Goal: Task Accomplishment & Management: Manage account settings

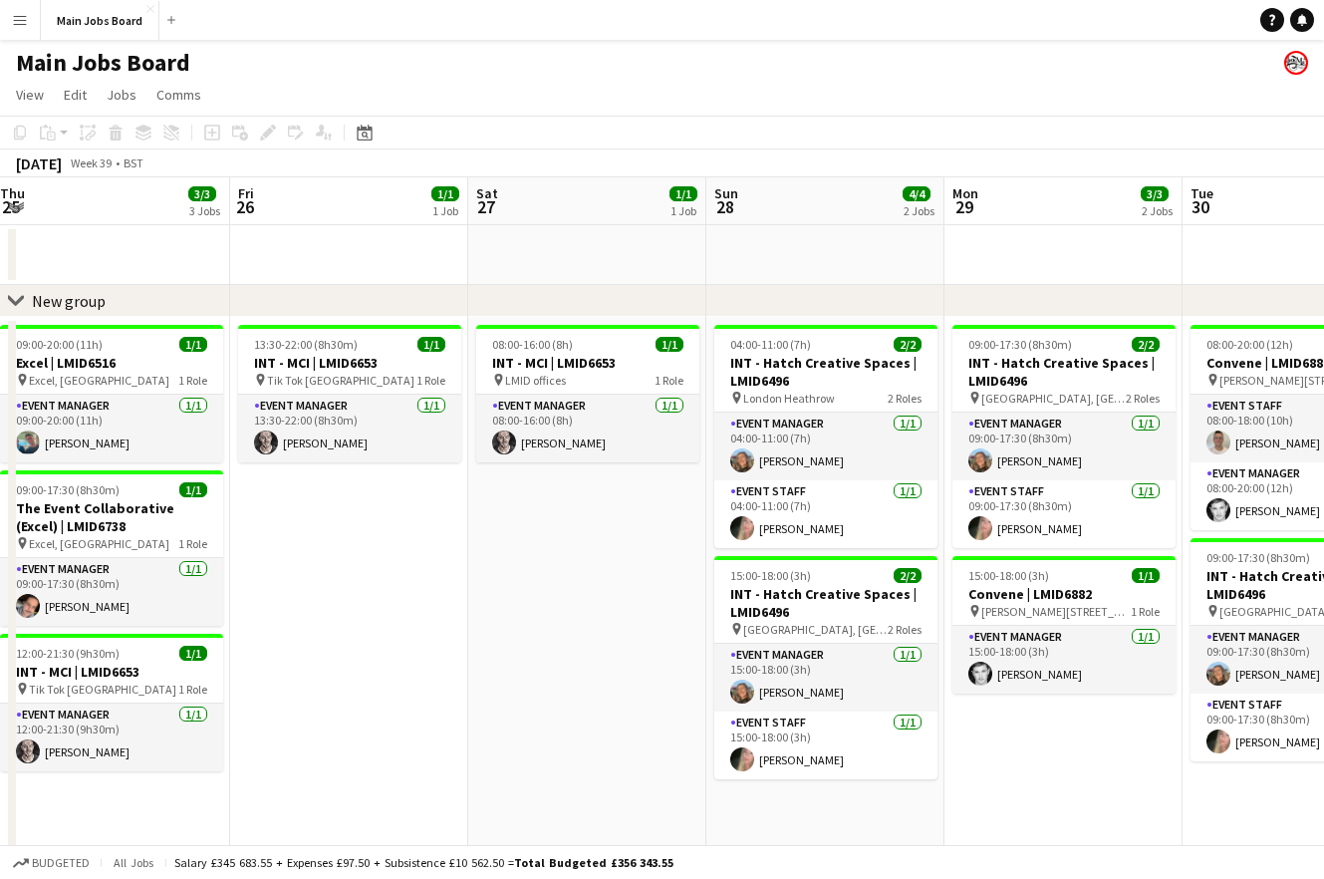
drag, startPoint x: 985, startPoint y: 626, endPoint x: 734, endPoint y: 626, distance: 251.1
click at [734, 626] on app-calendar-viewport "Mon 22 9/9 3 Jobs Tue 23 5/5 4 Jobs Wed 24 6/6 6 Jobs Thu 25 3/3 3 Jobs Fri 26 …" at bounding box center [662, 738] width 1324 height 1122
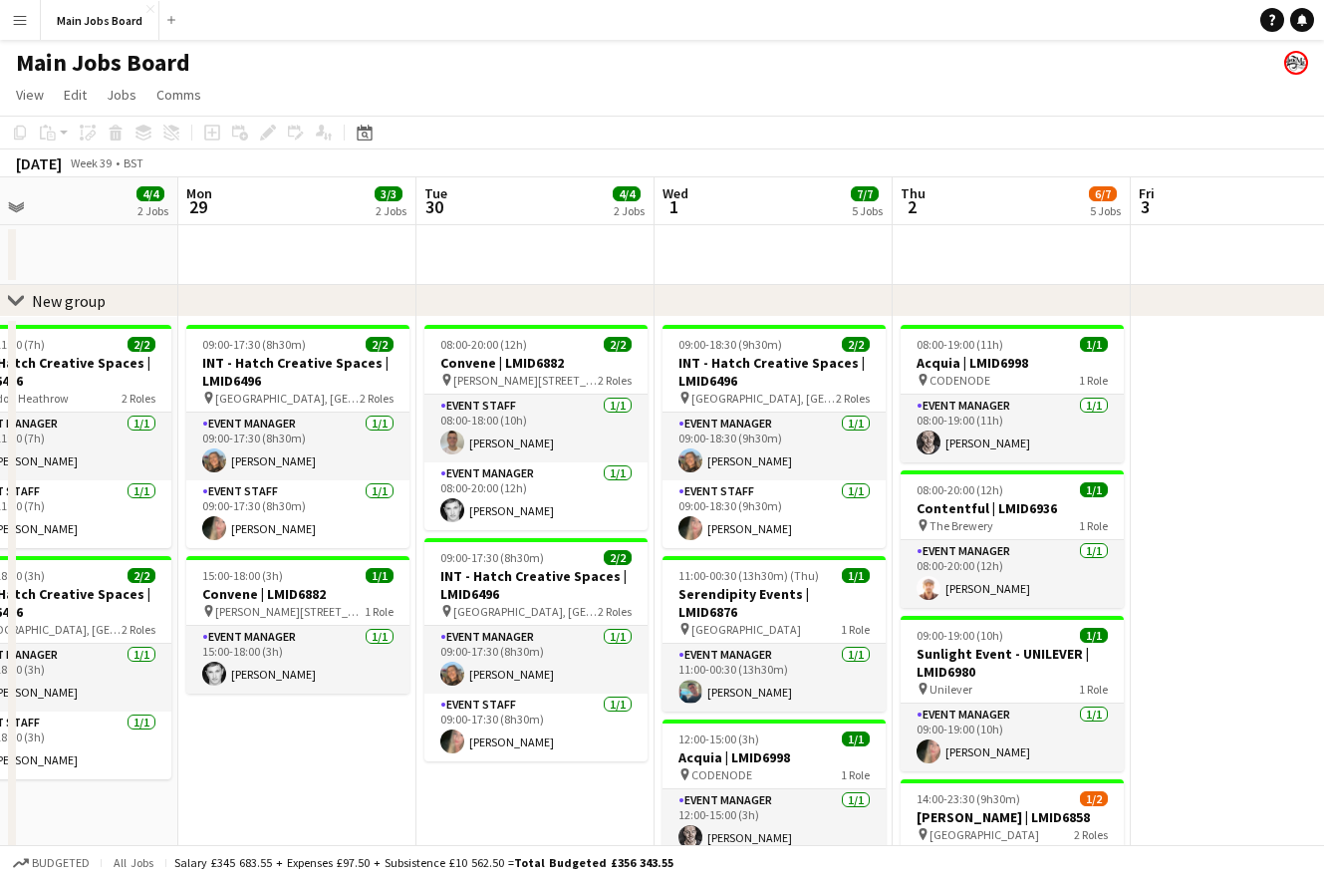
drag, startPoint x: 527, startPoint y: 629, endPoint x: 494, endPoint y: 629, distance: 32.9
click at [494, 629] on app-calendar-viewport "Thu 25 3/3 3 Jobs Fri 26 1/1 1 Job Sat 27 1/1 1 Job Sun 28 4/4 2 Jobs Mon 29 3/…" at bounding box center [662, 738] width 1324 height 1122
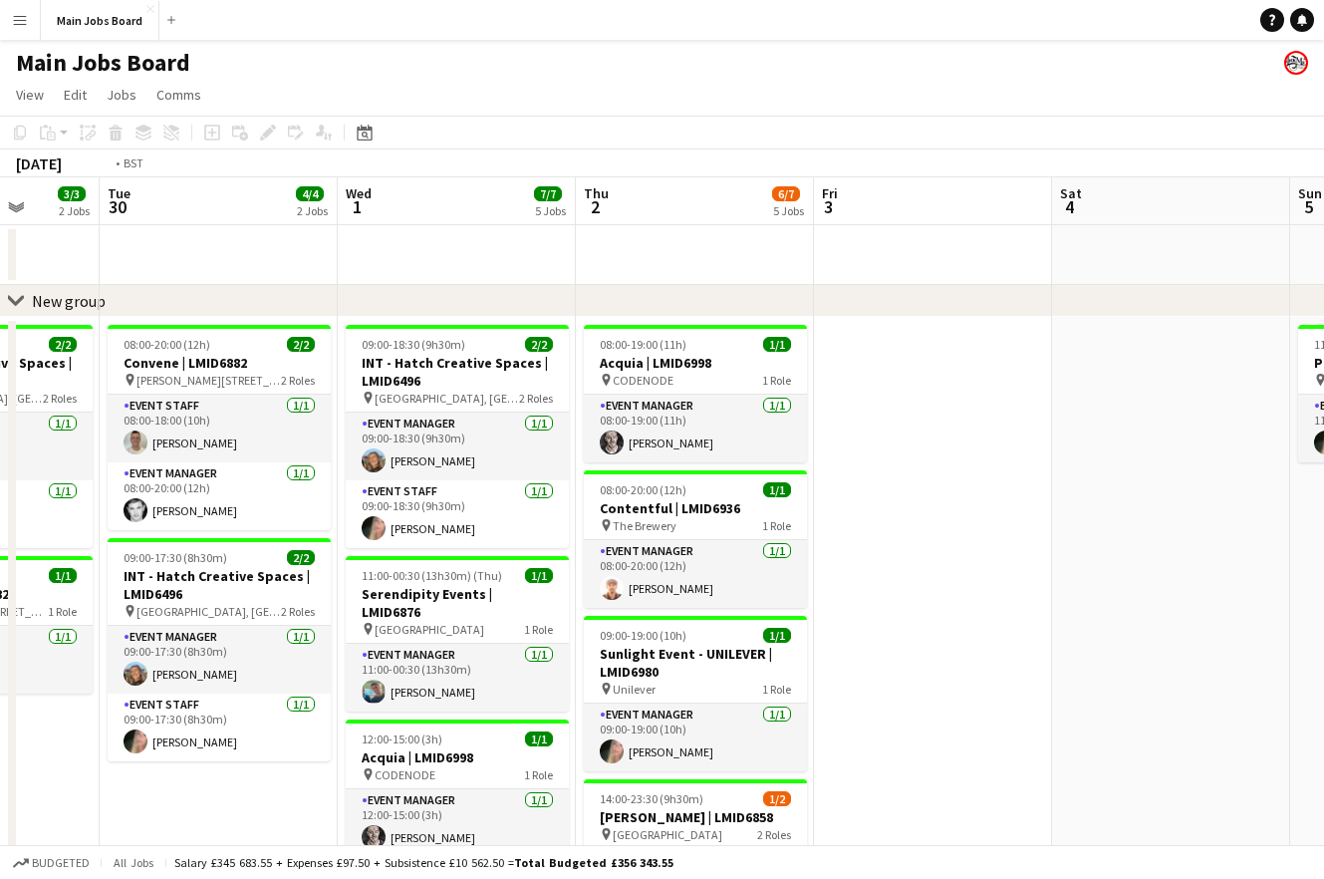
drag, startPoint x: 798, startPoint y: 586, endPoint x: 557, endPoint y: 586, distance: 241.1
click at [572, 586] on app-calendar-viewport "Fri 26 1/1 1 Job Sat 27 1/1 1 Job Sun 28 4/4 2 Jobs Mon 29 3/3 2 Jobs Tue 30 4/…" at bounding box center [662, 738] width 1324 height 1122
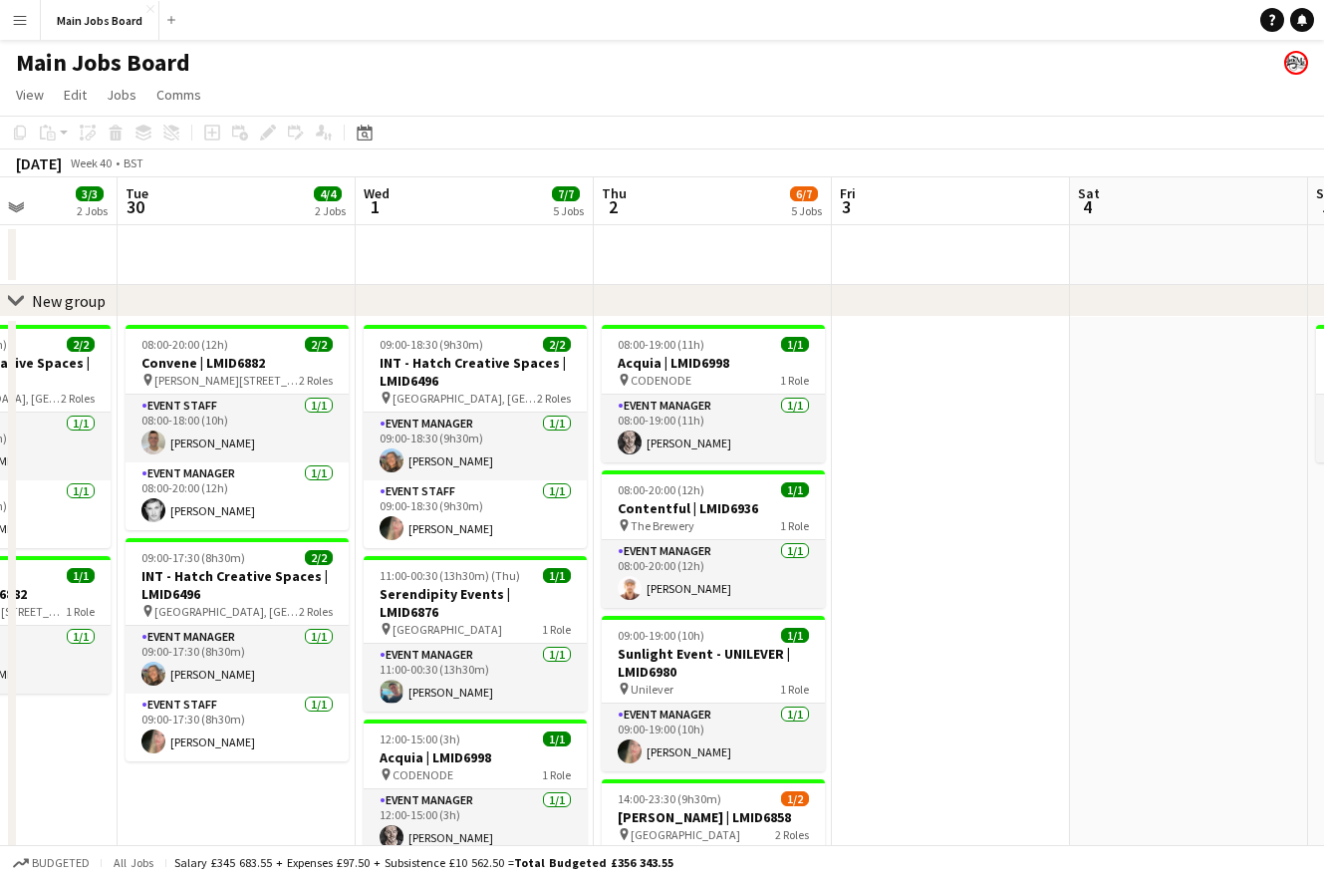
drag, startPoint x: 1020, startPoint y: 581, endPoint x: 560, endPoint y: 581, distance: 460.3
click at [573, 581] on app-calendar-viewport "Sat 27 1/1 1 Job Sun 28 4/4 2 Jobs Mon 29 3/3 2 Jobs Tue 30 4/4 2 Jobs Wed 1 7/…" at bounding box center [662, 738] width 1324 height 1122
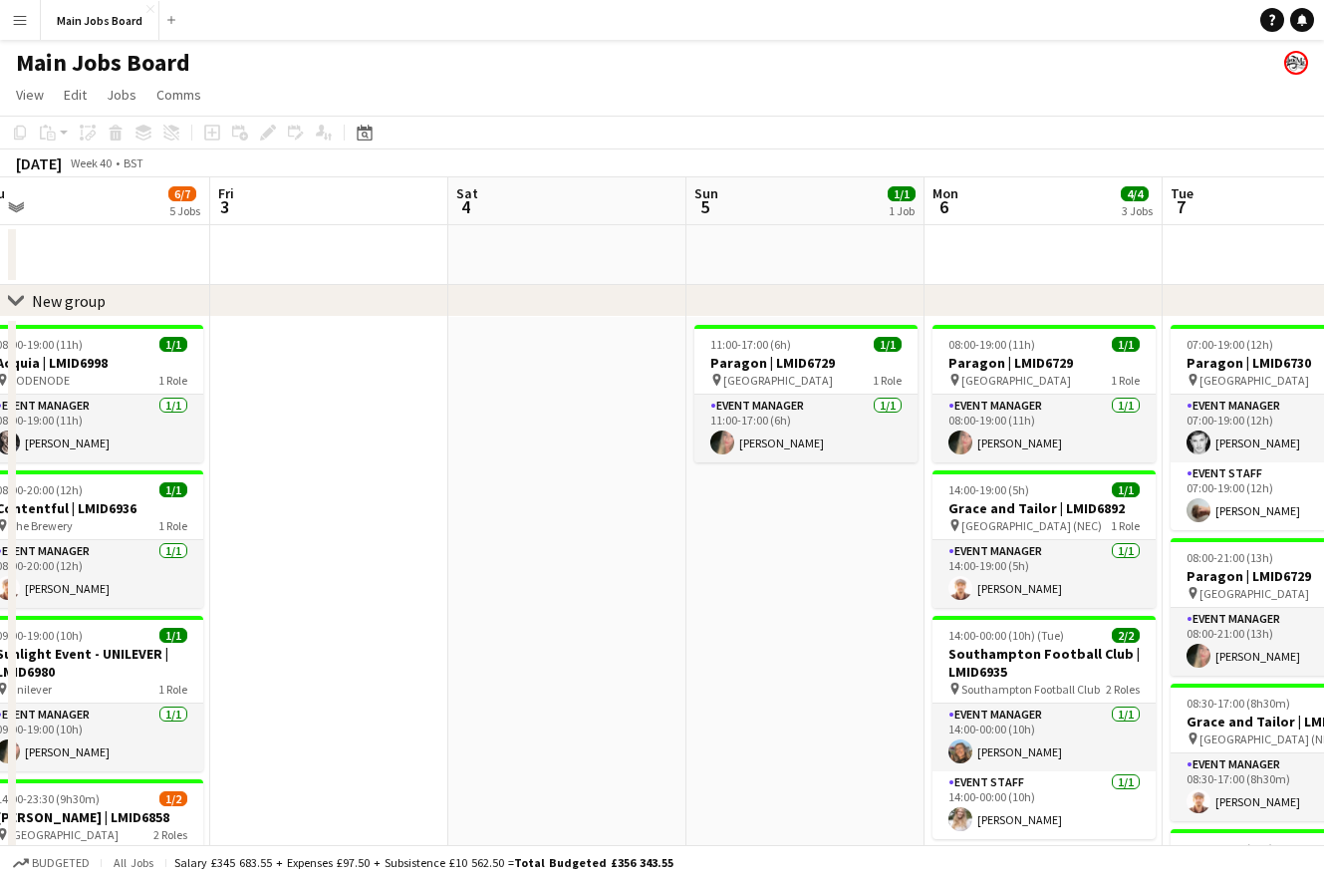
scroll to position [0, 571]
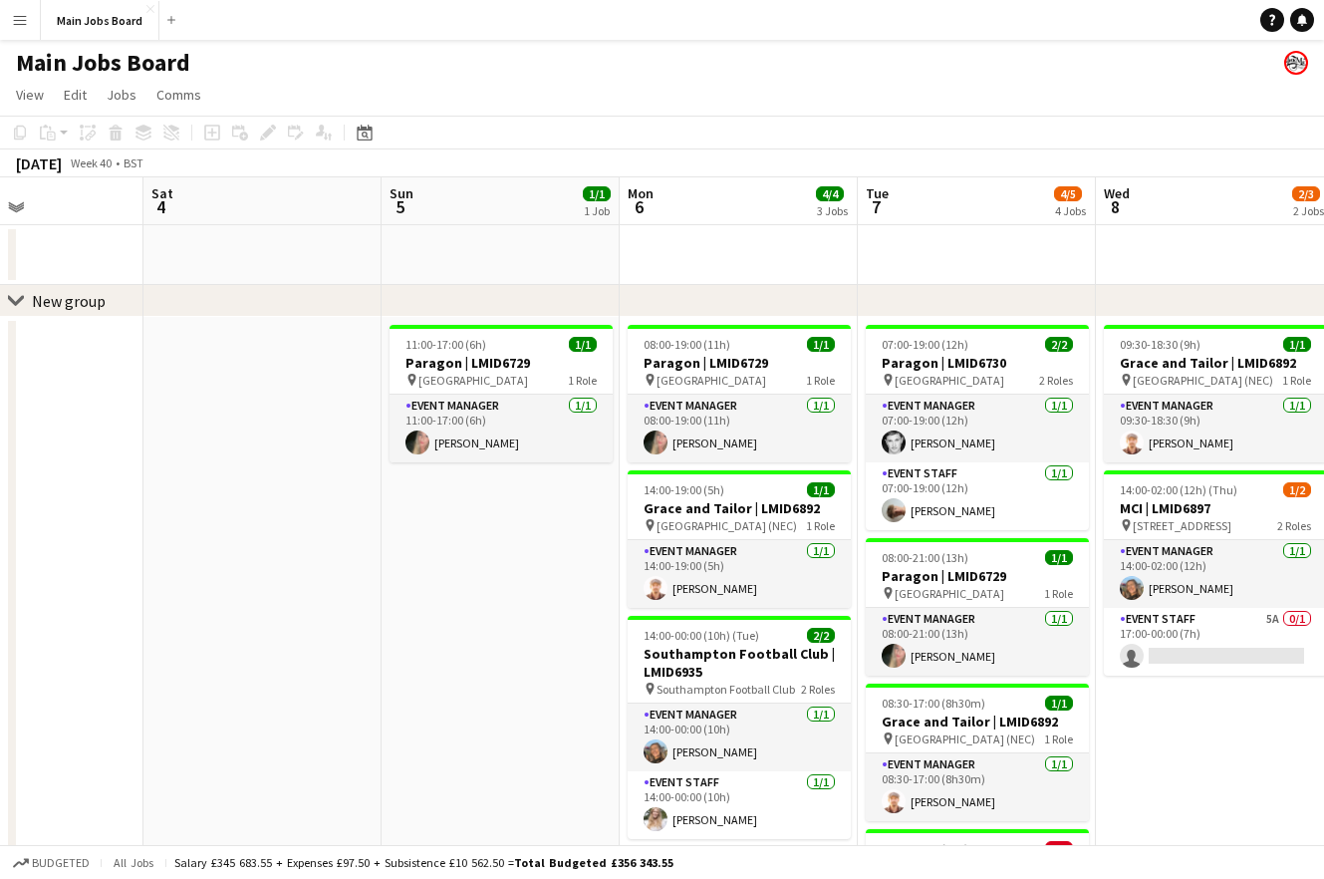
drag, startPoint x: 911, startPoint y: 560, endPoint x: 475, endPoint y: 560, distance: 435.4
click at [475, 560] on app-calendar-viewport "Wed 1 7/7 5 Jobs Thu 2 6/7 5 Jobs Fri 3 Sat 4 Sun 5 1/1 1 Job Mon 6 4/4 3 Jobs …" at bounding box center [662, 738] width 1324 height 1122
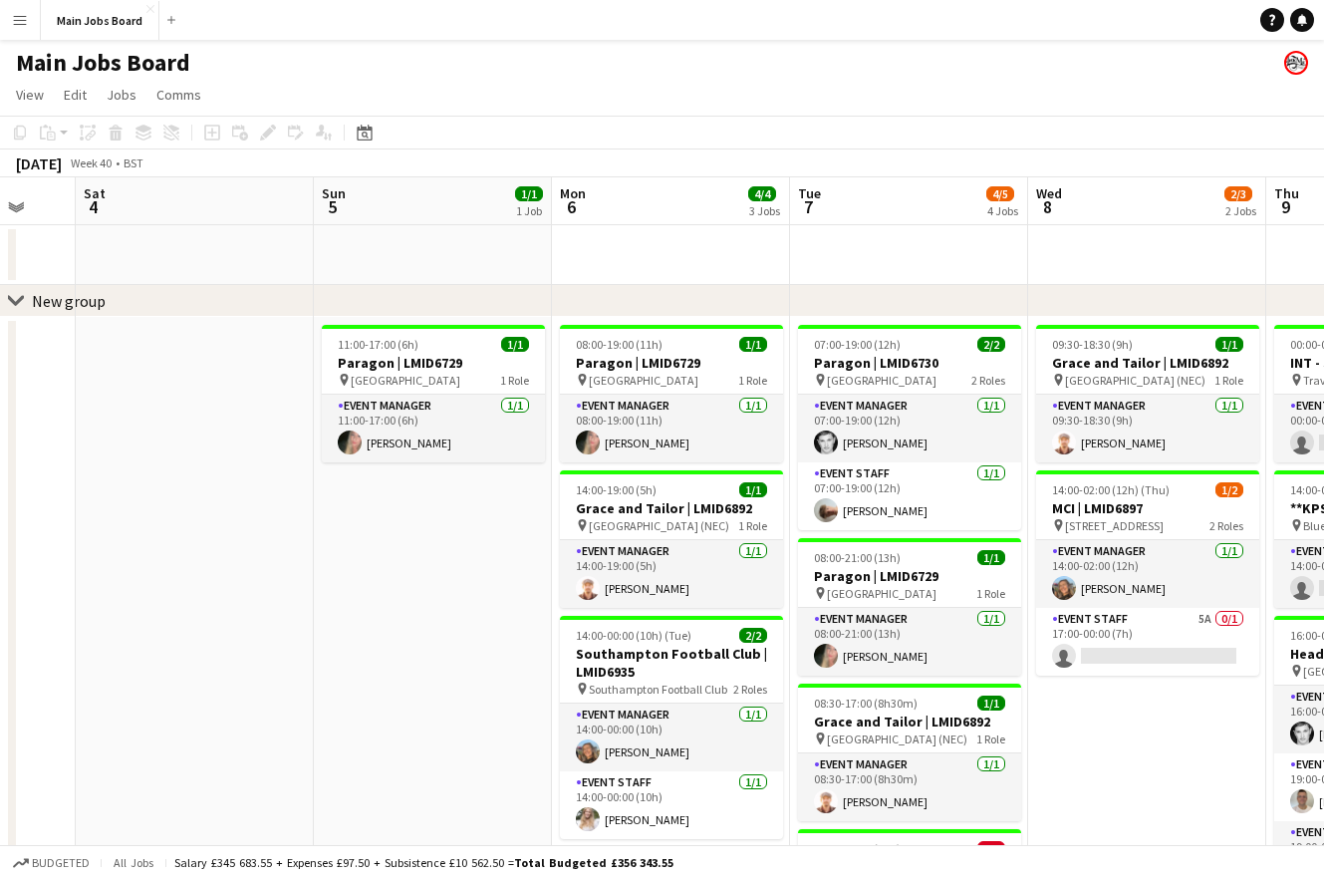
scroll to position [0, 670]
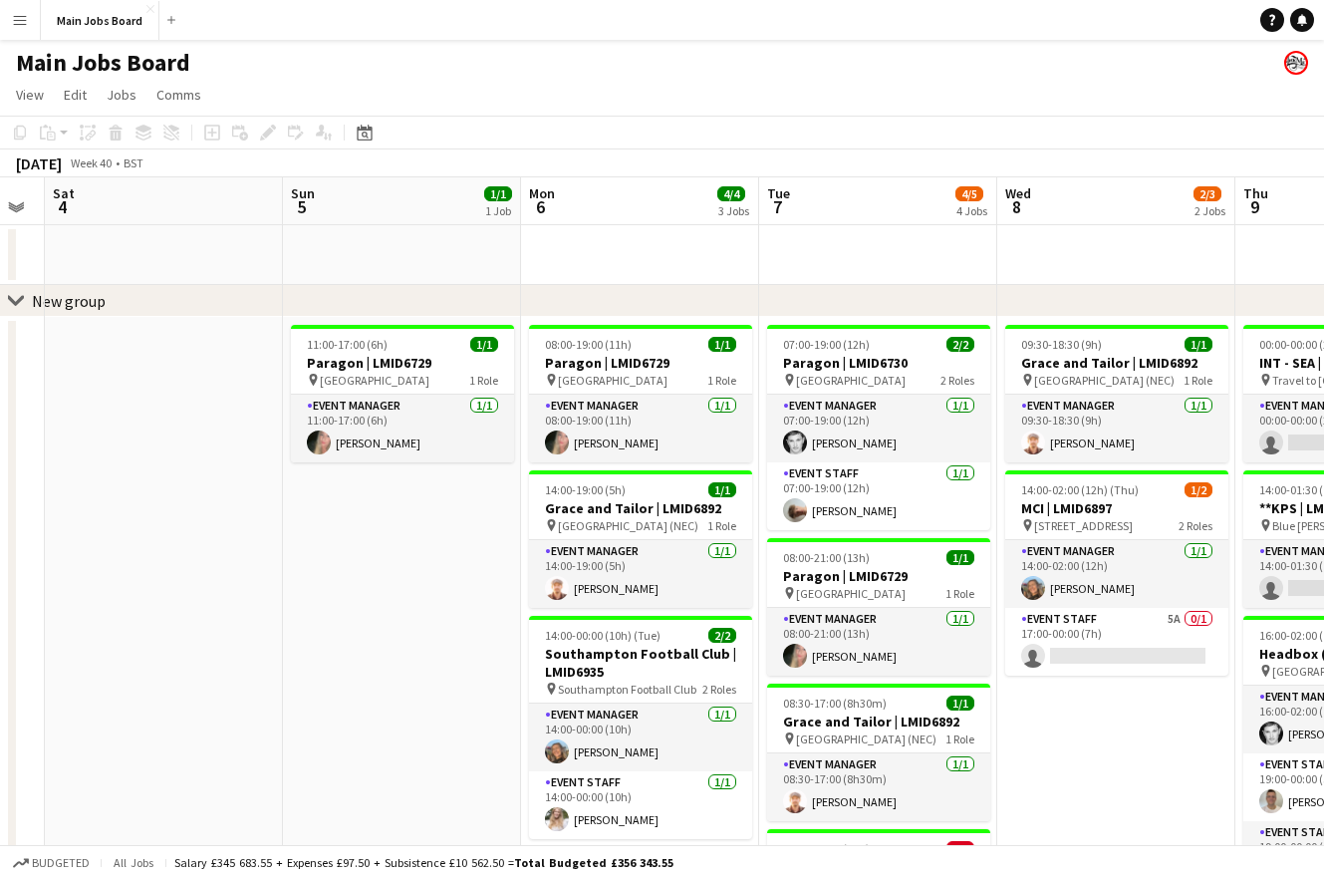
drag, startPoint x: 538, startPoint y: 564, endPoint x: 437, endPoint y: 564, distance: 100.6
click at [439, 564] on app-calendar-viewport "Wed 1 7/7 5 Jobs Thu 2 6/7 5 Jobs Fri 3 Sat 4 Sun 5 1/1 1 Job Mon 6 4/4 3 Jobs …" at bounding box center [662, 738] width 1324 height 1122
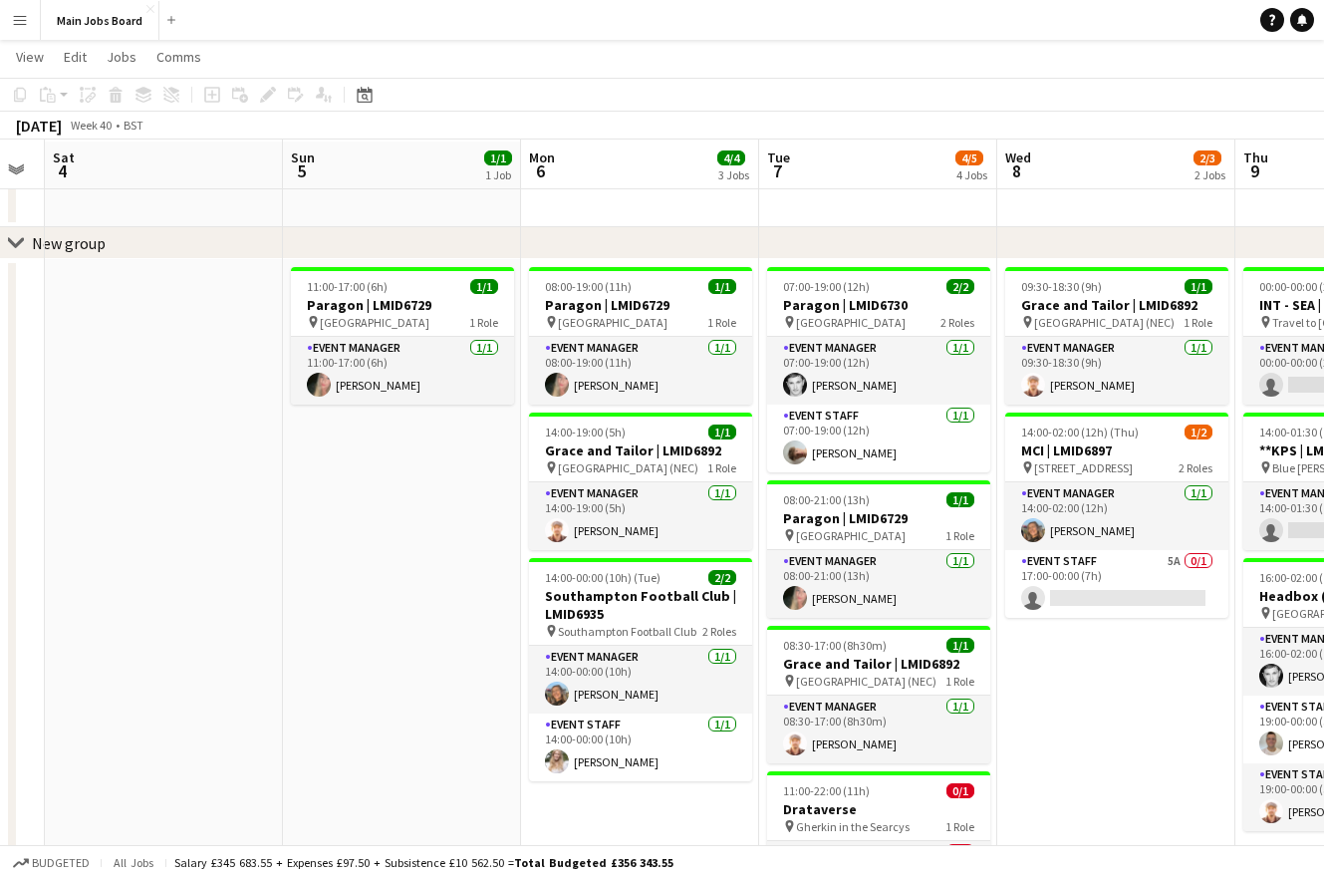
scroll to position [50, 0]
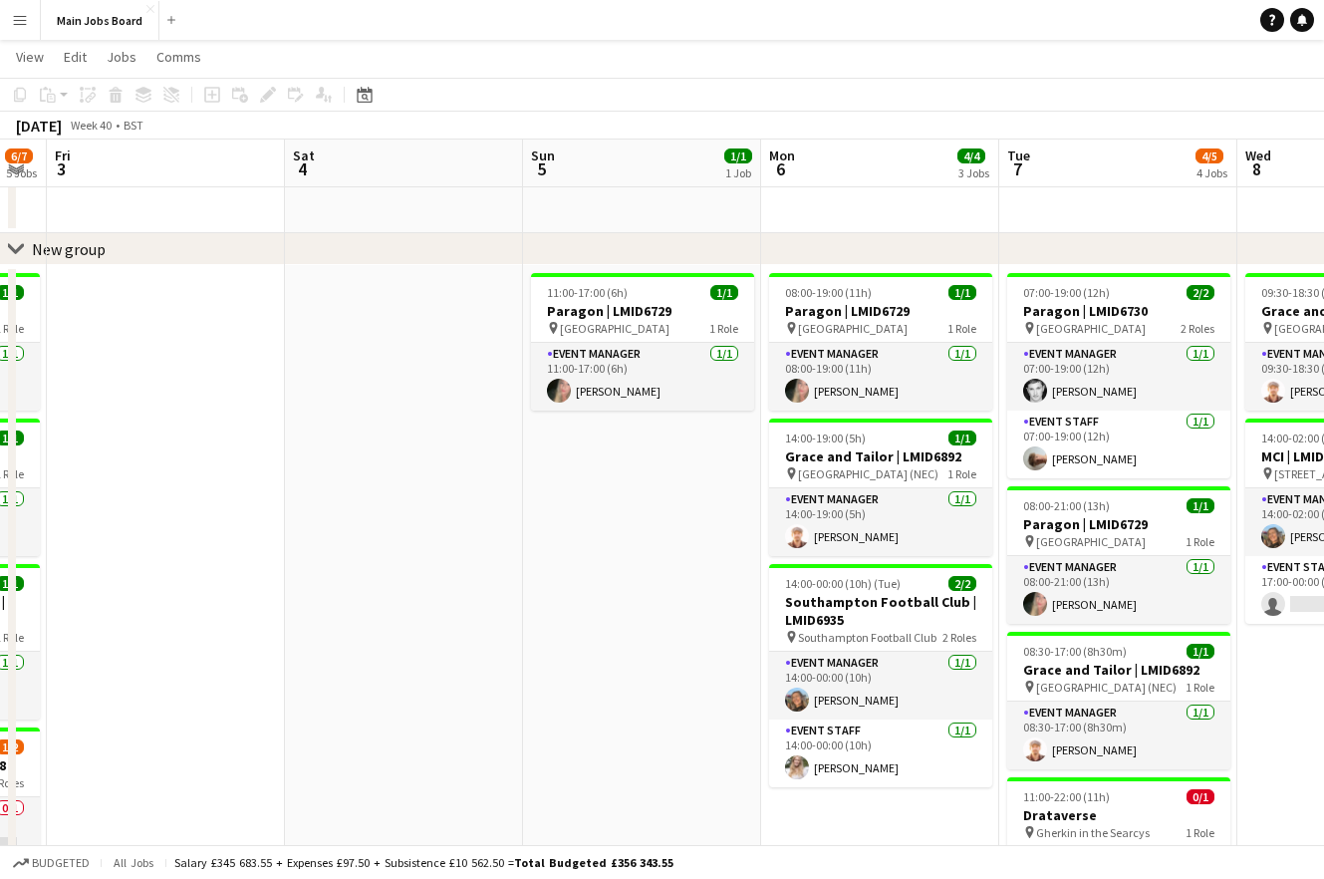
drag, startPoint x: 229, startPoint y: 497, endPoint x: 580, endPoint y: 497, distance: 350.7
click at [580, 497] on app-calendar-viewport "Wed 1 7/7 5 Jobs Thu 2 6/7 5 Jobs Fri 3 Sat 4 Sun 5 1/1 1 Job Mon 6 4/4 3 Jobs …" at bounding box center [662, 637] width 1324 height 1219
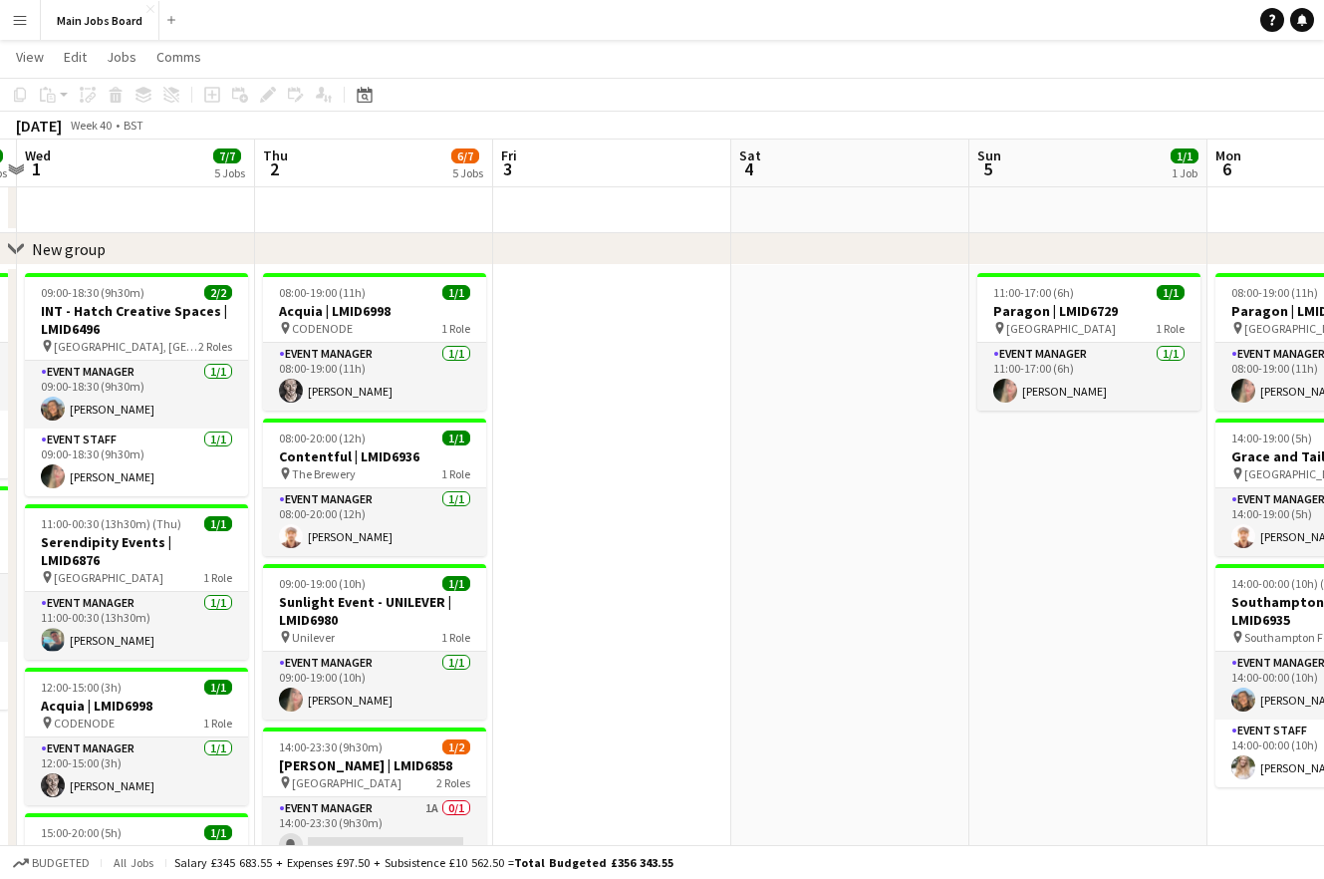
drag, startPoint x: 402, startPoint y: 496, endPoint x: 732, endPoint y: 496, distance: 330.8
click at [734, 496] on app-calendar-viewport "Mon 29 3/3 2 Jobs Tue 30 4/4 2 Jobs Wed 1 7/7 5 Jobs Thu 2 6/7 5 Jobs Fri 3 Sat…" at bounding box center [662, 637] width 1324 height 1219
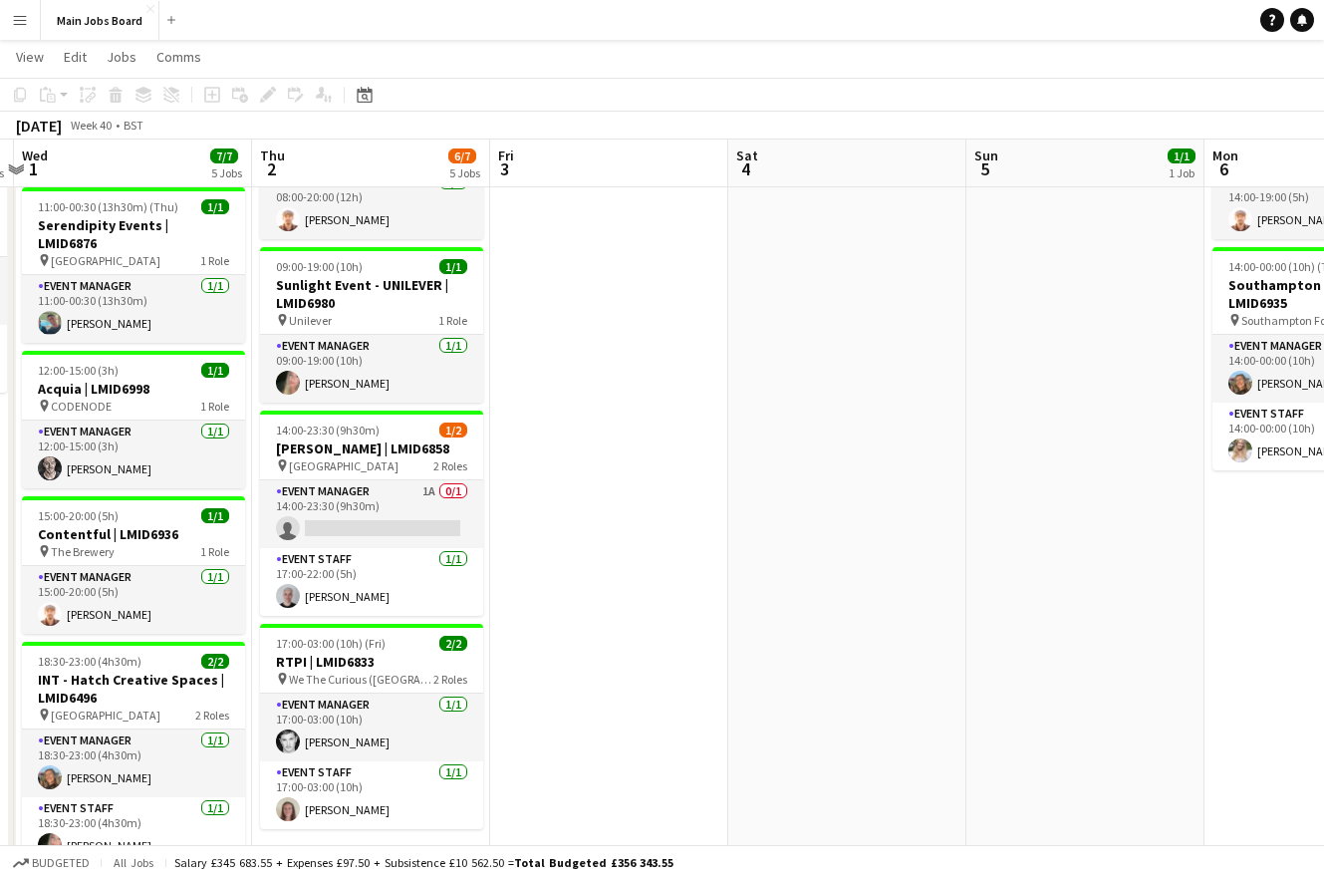
scroll to position [364, 0]
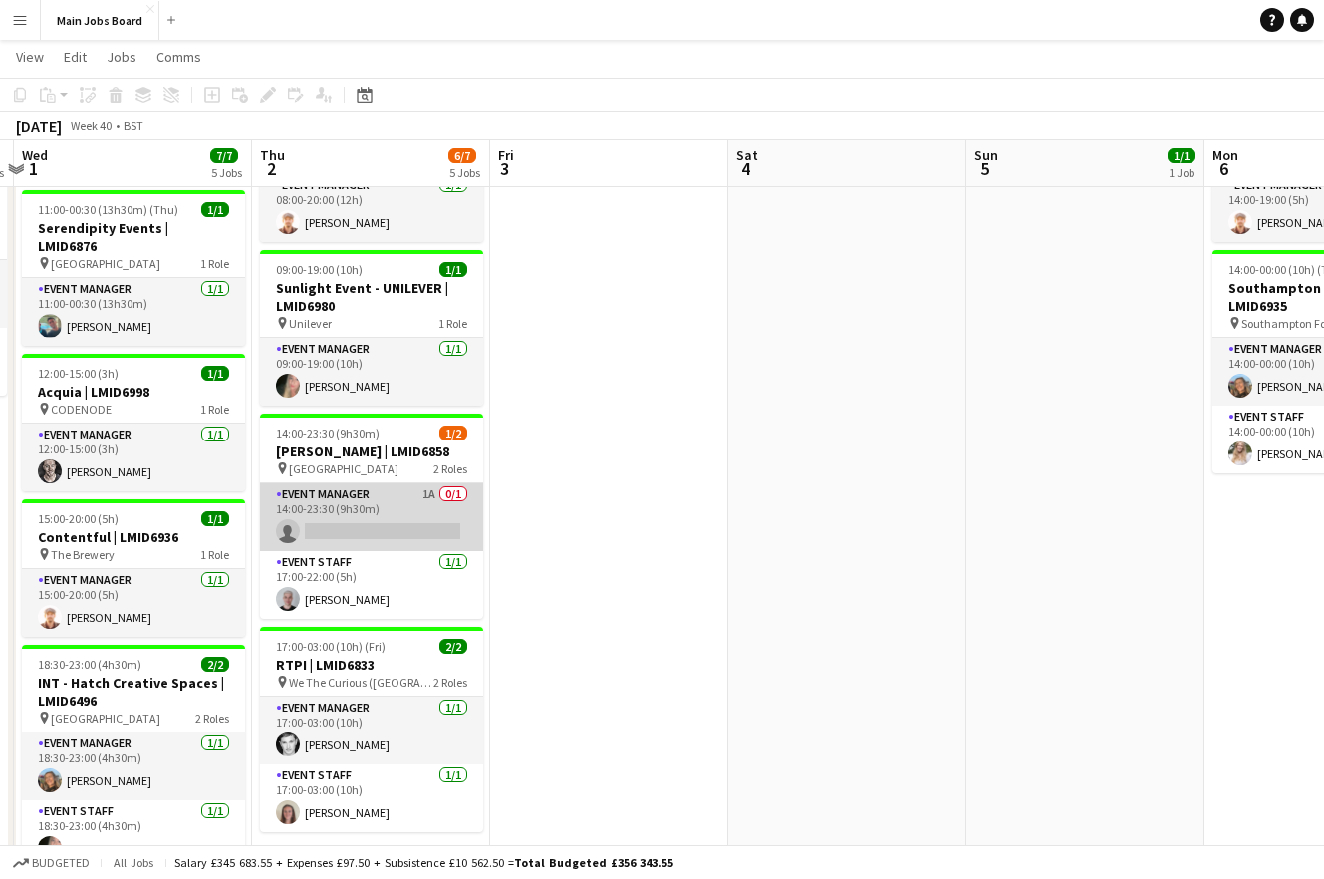
click at [418, 493] on app-card-role "Event Manager 1A 0/1 14:00-23:30 (9h30m) single-neutral-actions" at bounding box center [371, 517] width 223 height 68
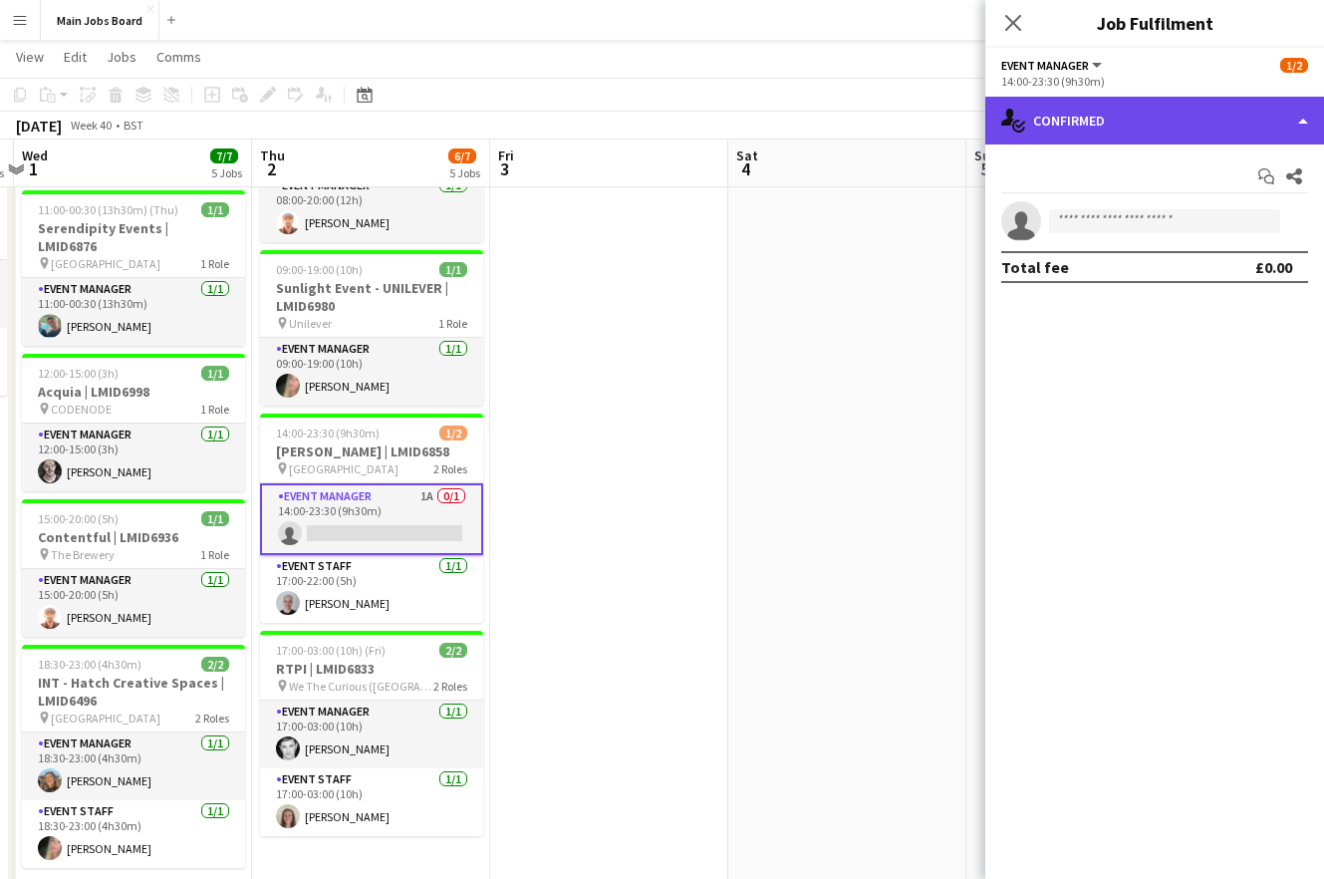
click at [1129, 108] on div "single-neutral-actions-check-2 Confirmed" at bounding box center [1154, 121] width 339 height 48
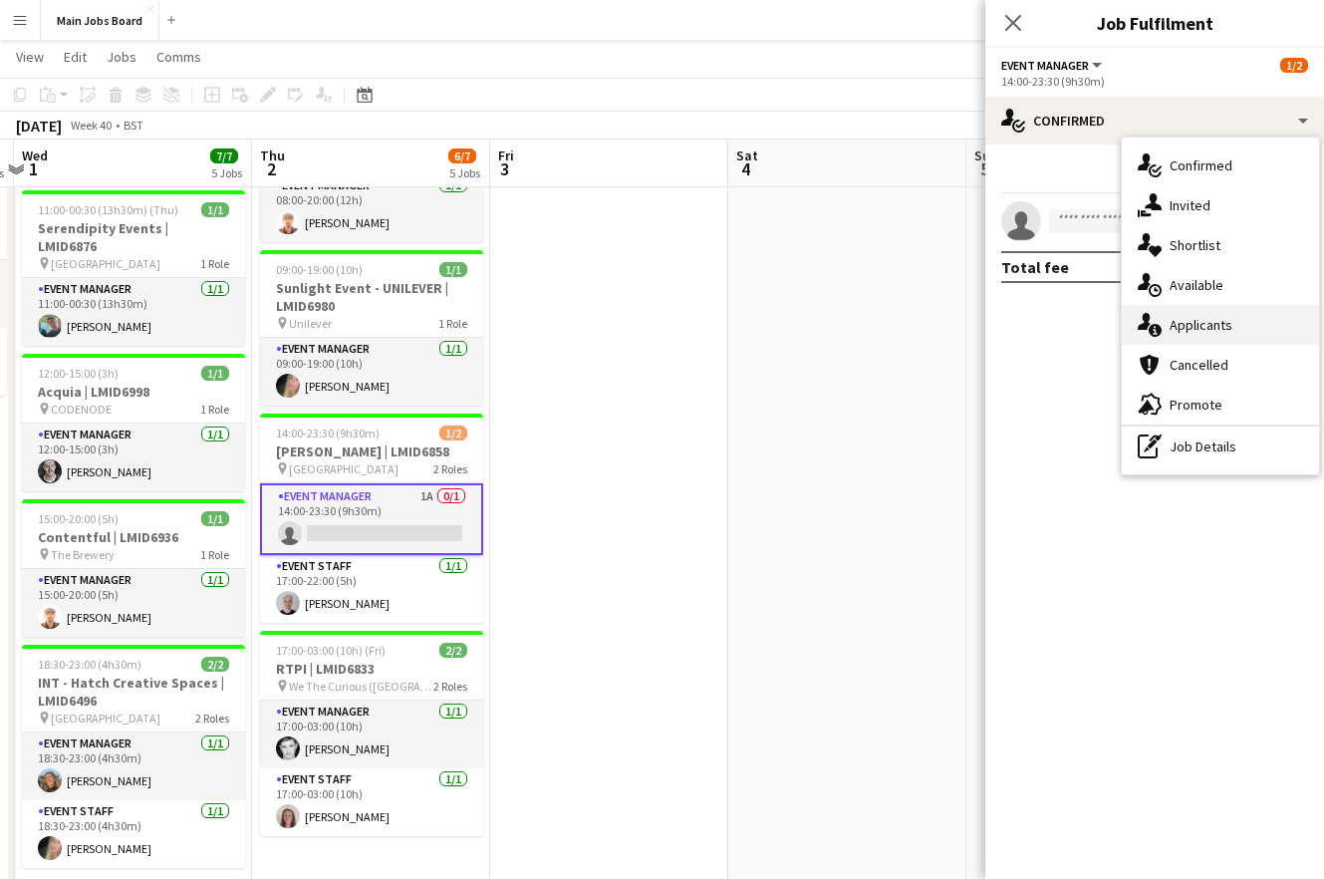
click at [1197, 329] on span "Applicants" at bounding box center [1201, 325] width 63 height 18
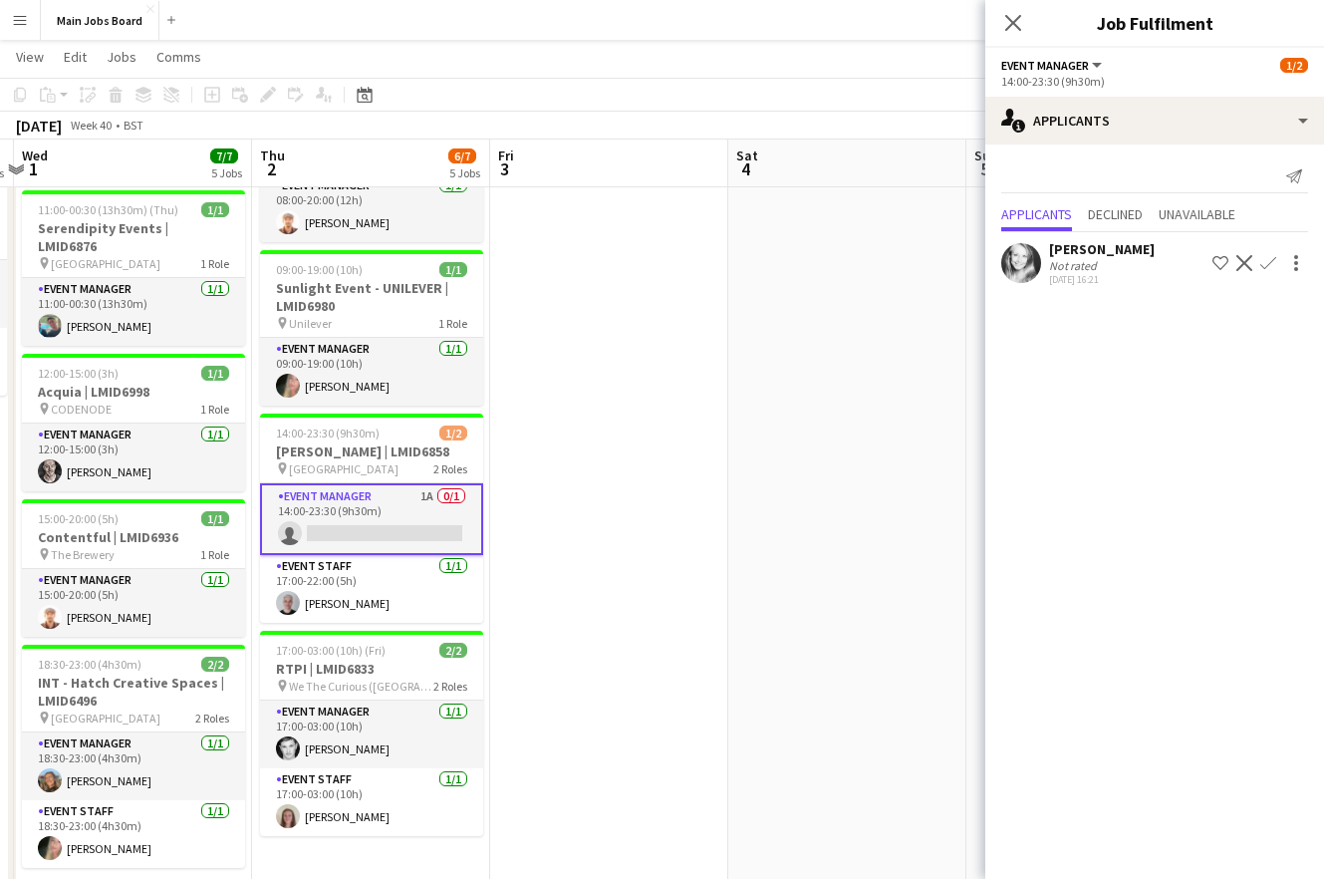
click at [707, 488] on app-date-cell at bounding box center [609, 442] width 238 height 982
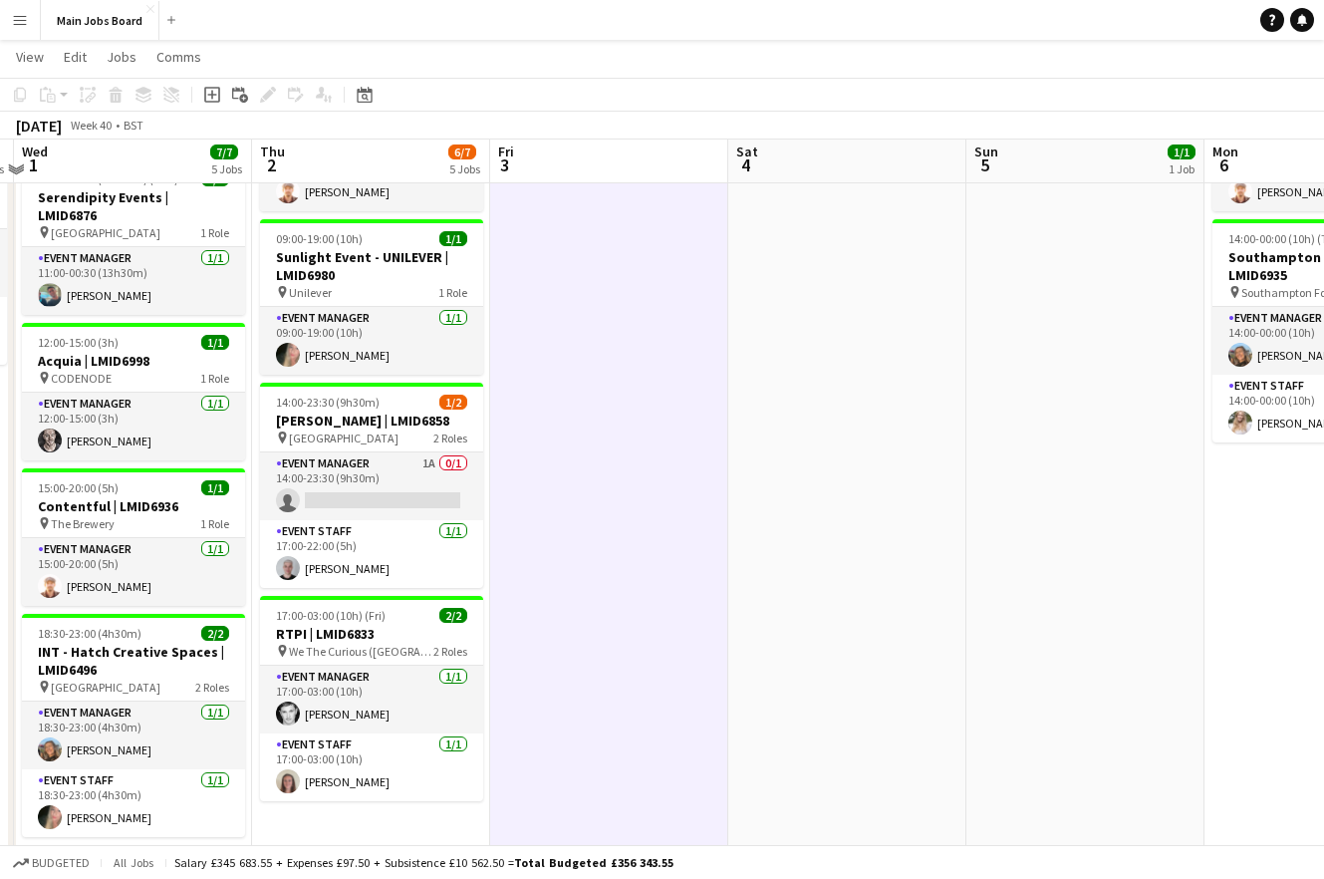
scroll to position [391, 0]
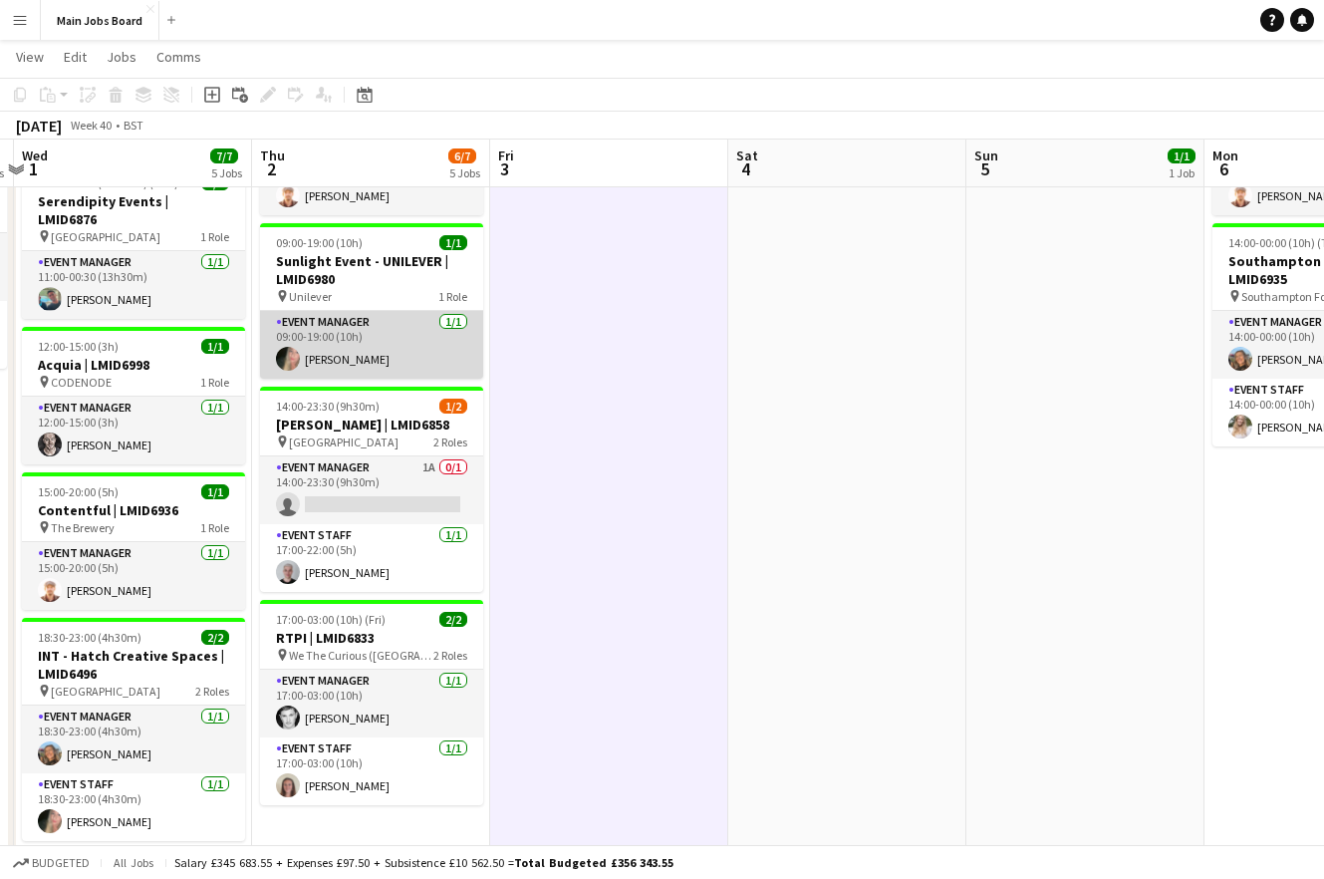
click at [409, 353] on app-card-role "Event Manager [DATE] 09:00-19:00 (10h) [PERSON_NAME]" at bounding box center [371, 345] width 223 height 68
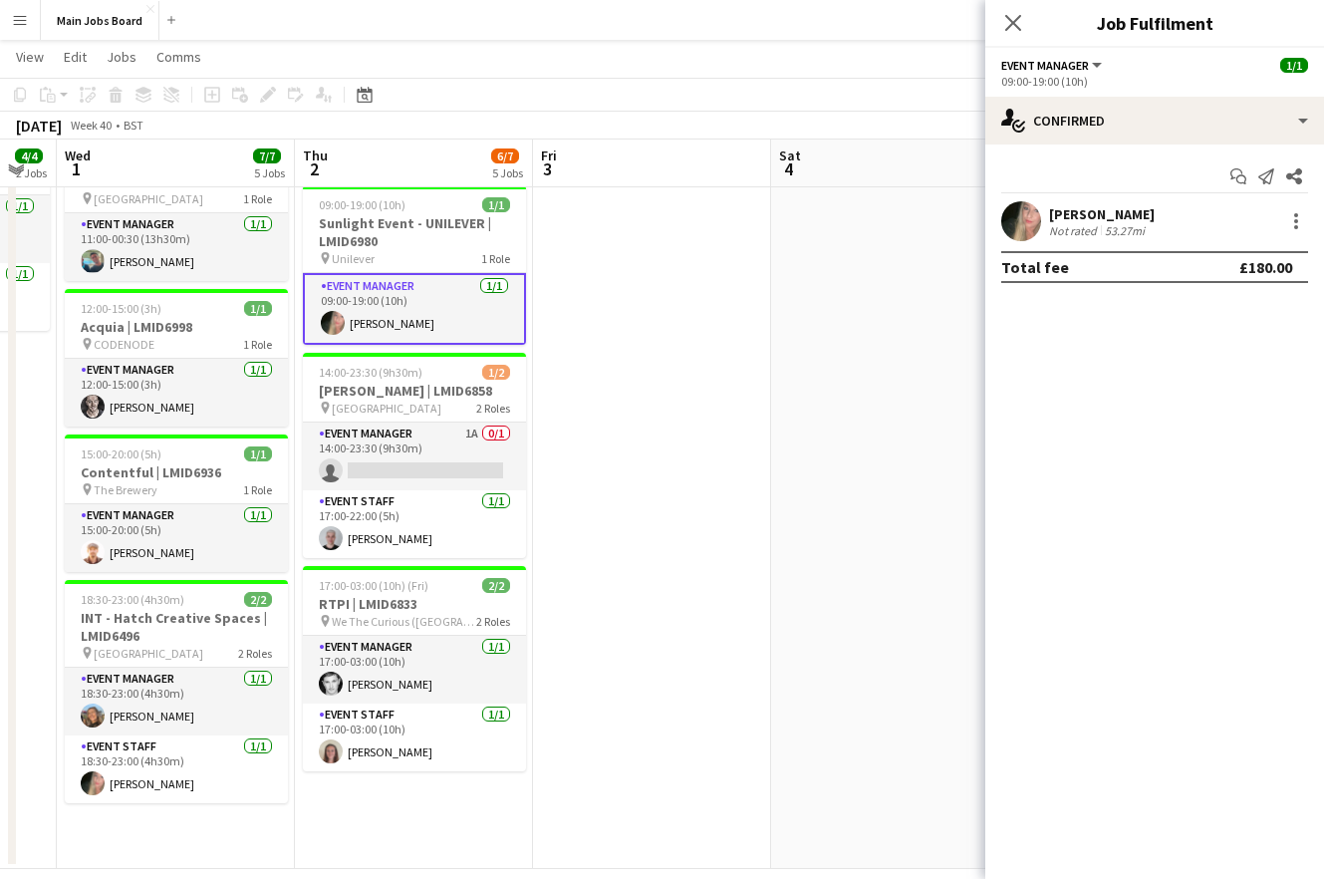
scroll to position [0, 609]
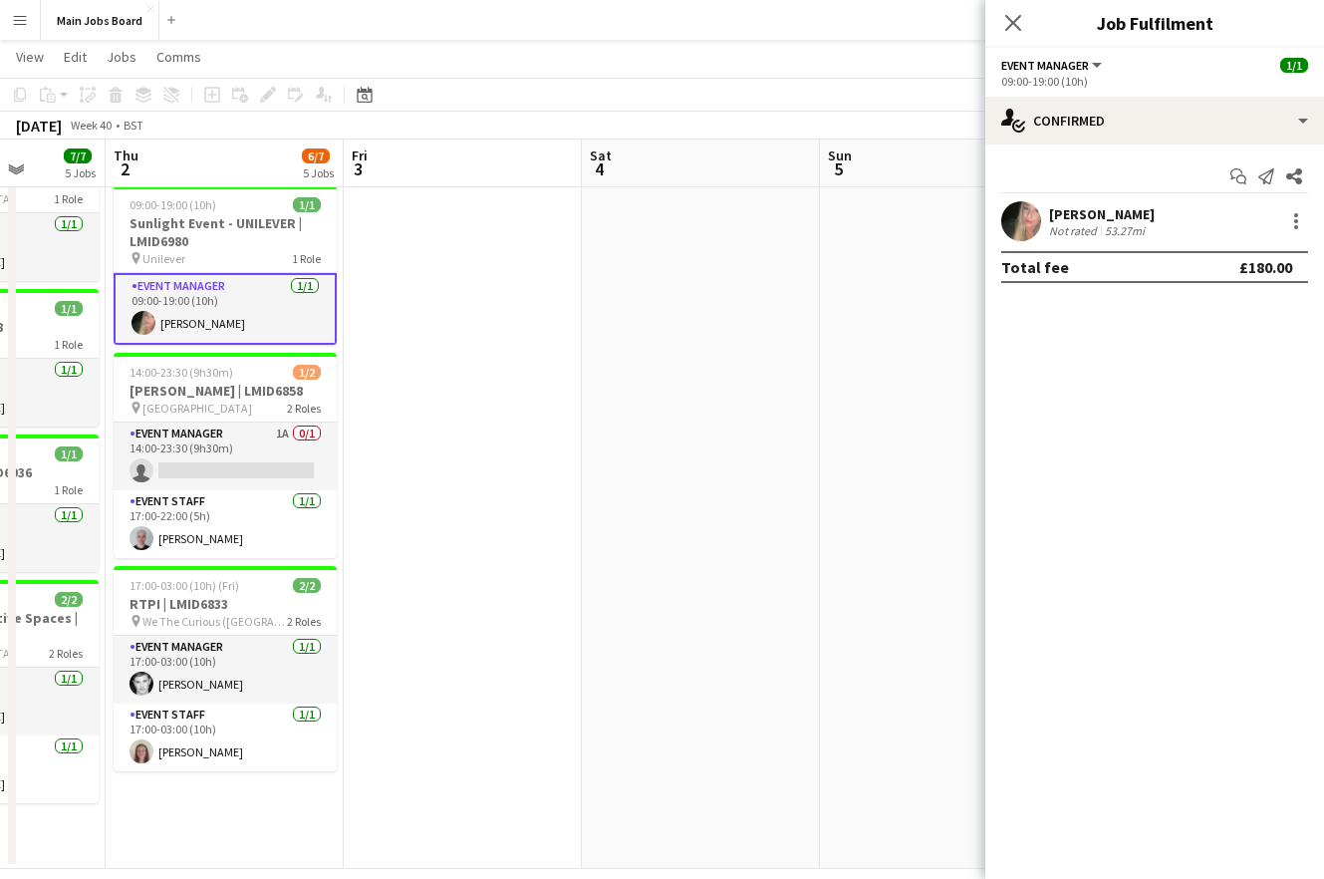
drag, startPoint x: 649, startPoint y: 551, endPoint x: 740, endPoint y: 551, distance: 91.7
click at [740, 551] on app-calendar-viewport "Mon 29 3/3 2 Jobs Tue 30 4/4 2 Jobs Wed 1 7/7 5 Jobs Thu 2 6/7 5 Jobs Fri 3 Sat…" at bounding box center [662, 258] width 1324 height 1219
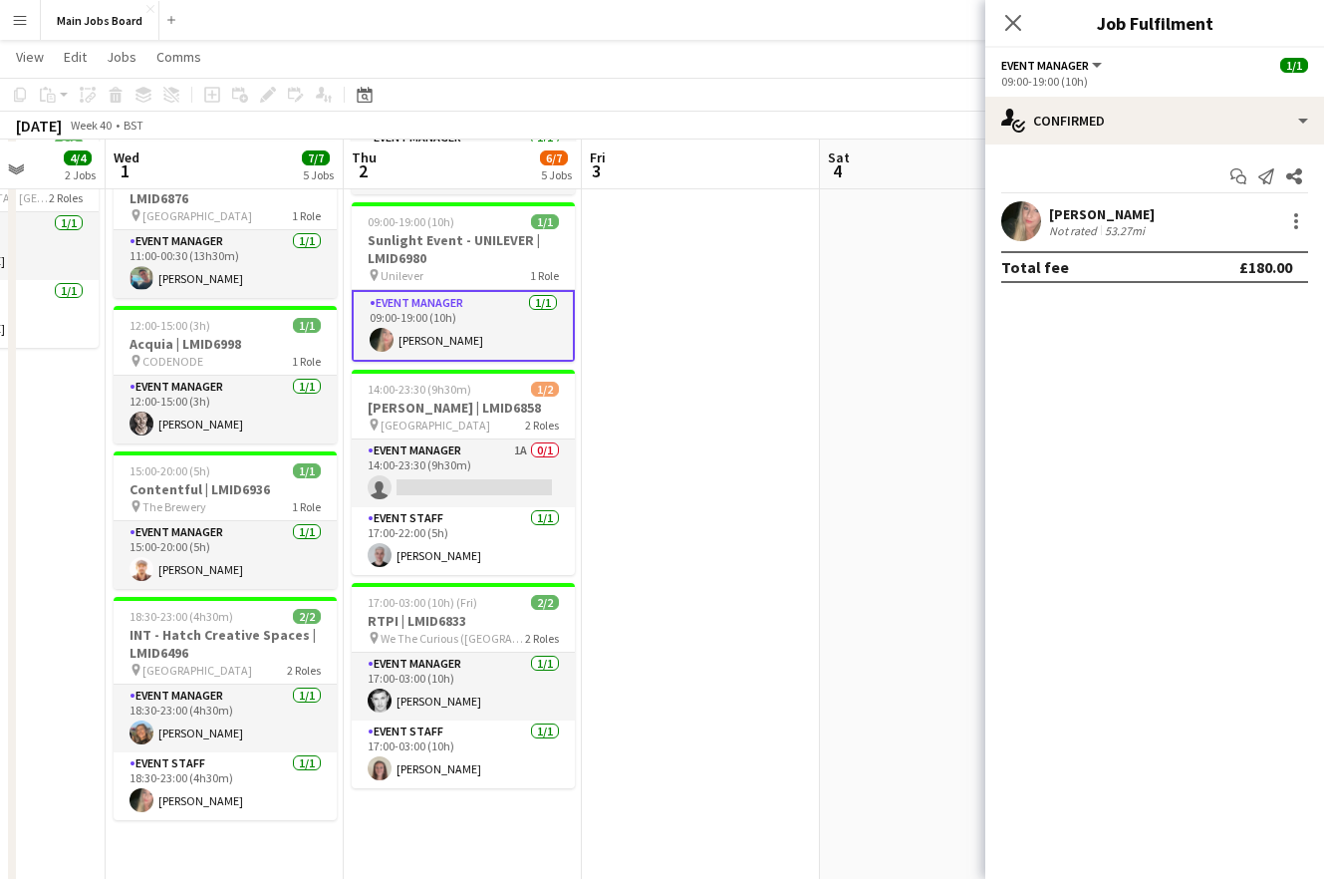
scroll to position [404, 0]
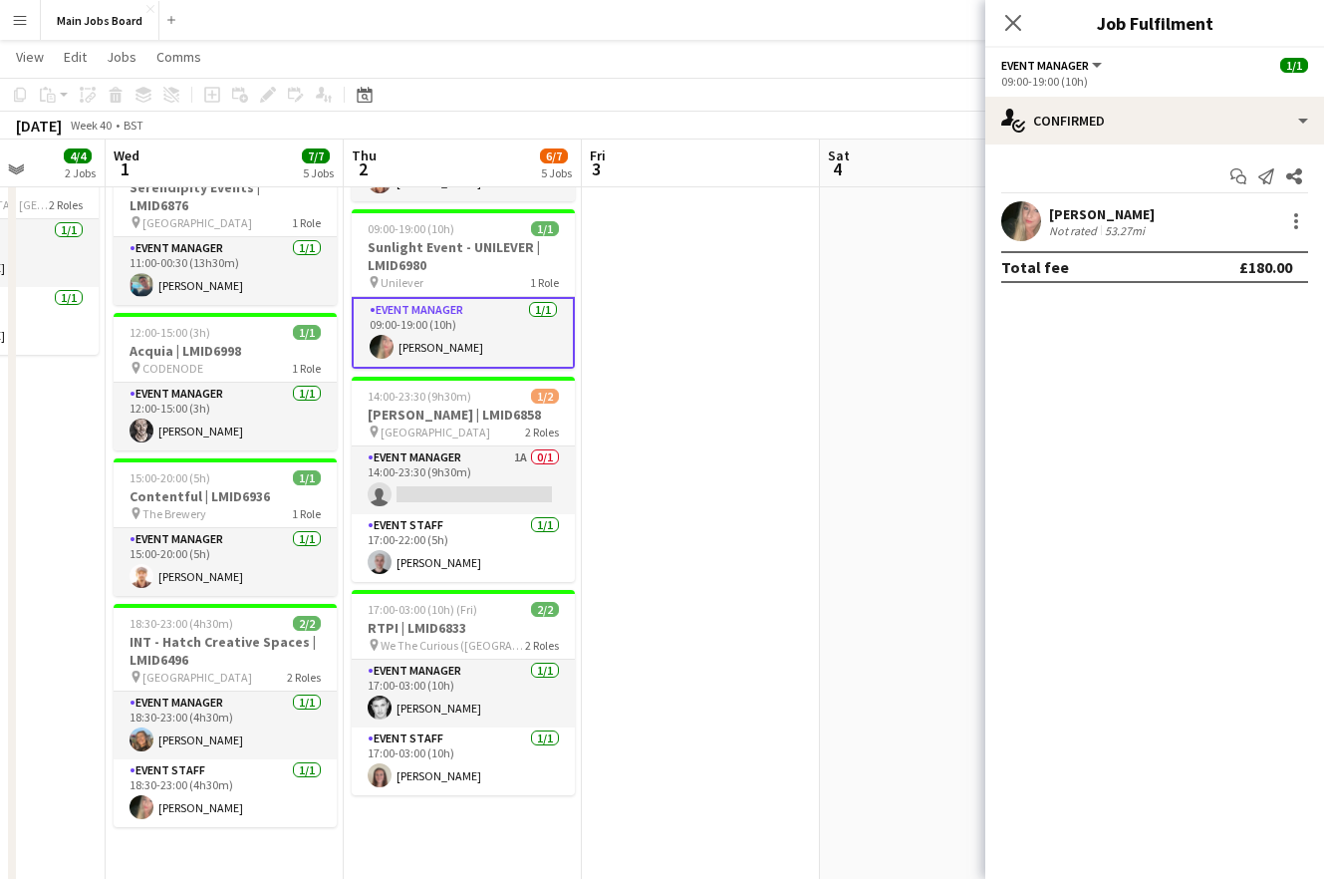
click at [669, 375] on app-date-cell at bounding box center [701, 401] width 238 height 982
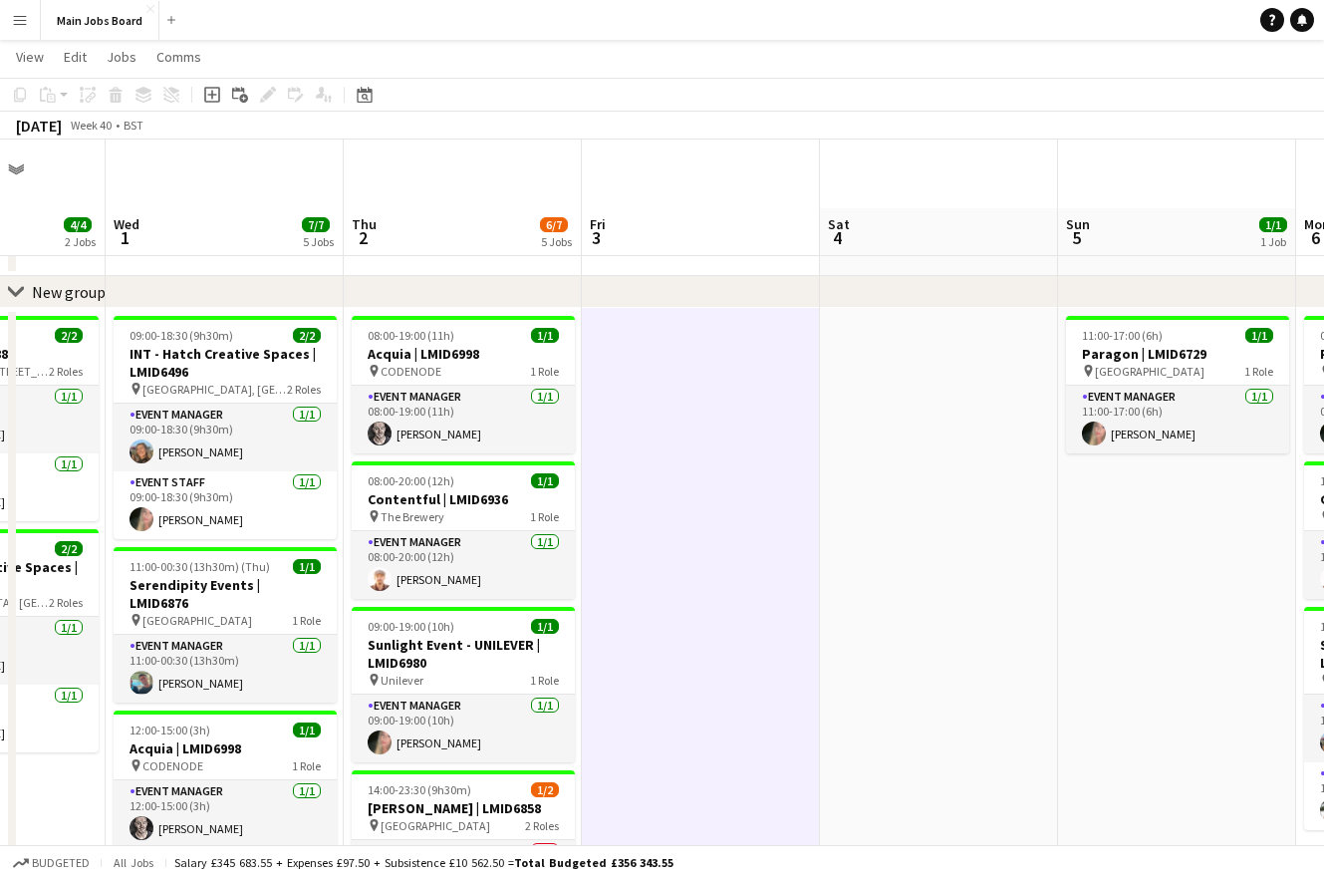
scroll to position [0, 0]
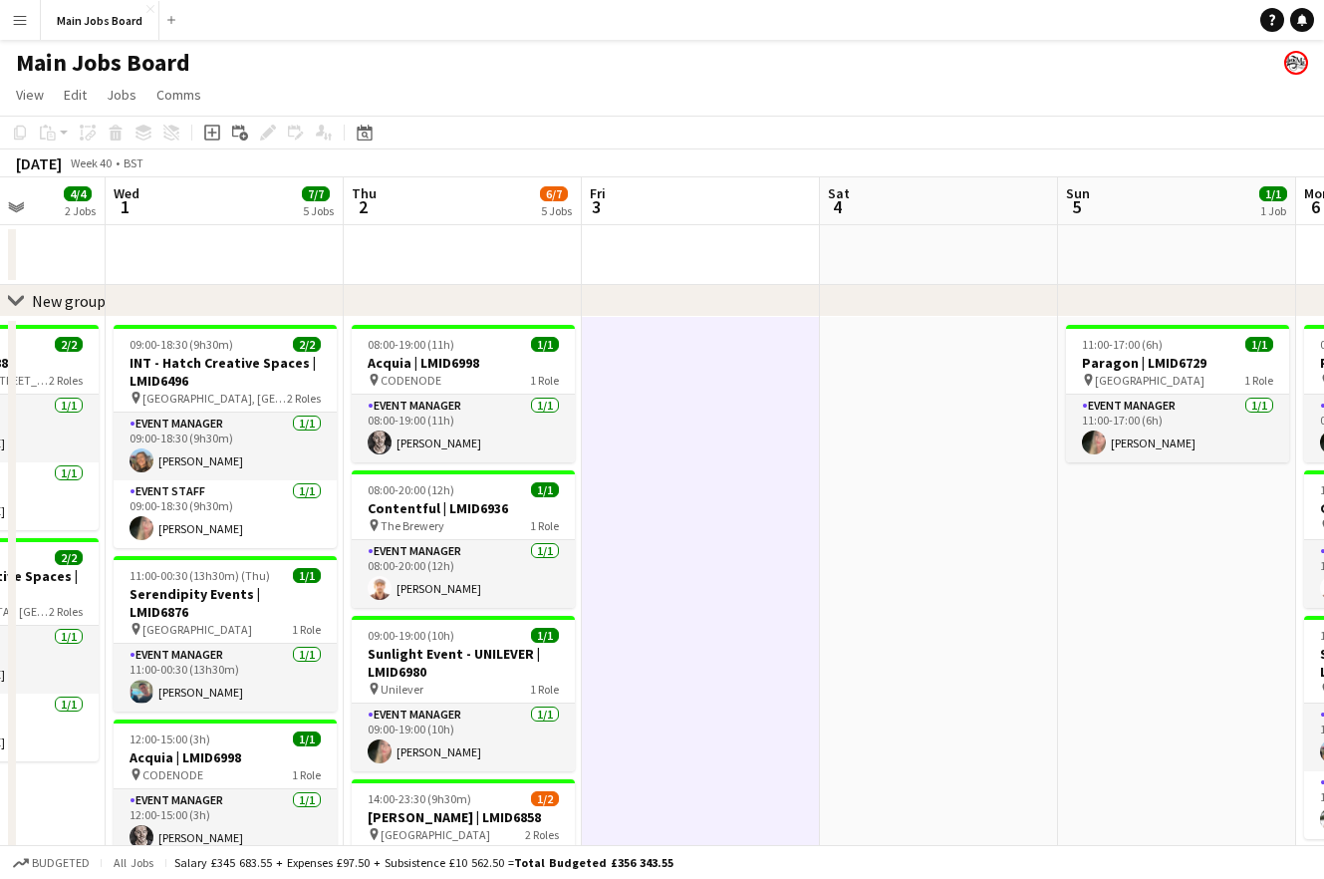
drag, startPoint x: 997, startPoint y: 560, endPoint x: 514, endPoint y: 560, distance: 483.2
click at [526, 560] on app-calendar-viewport "Sun 28 4/4 2 Jobs Mon 29 3/3 2 Jobs Tue 30 4/4 2 Jobs Wed 1 7/7 5 Jobs Thu 2 6/…" at bounding box center [662, 738] width 1324 height 1122
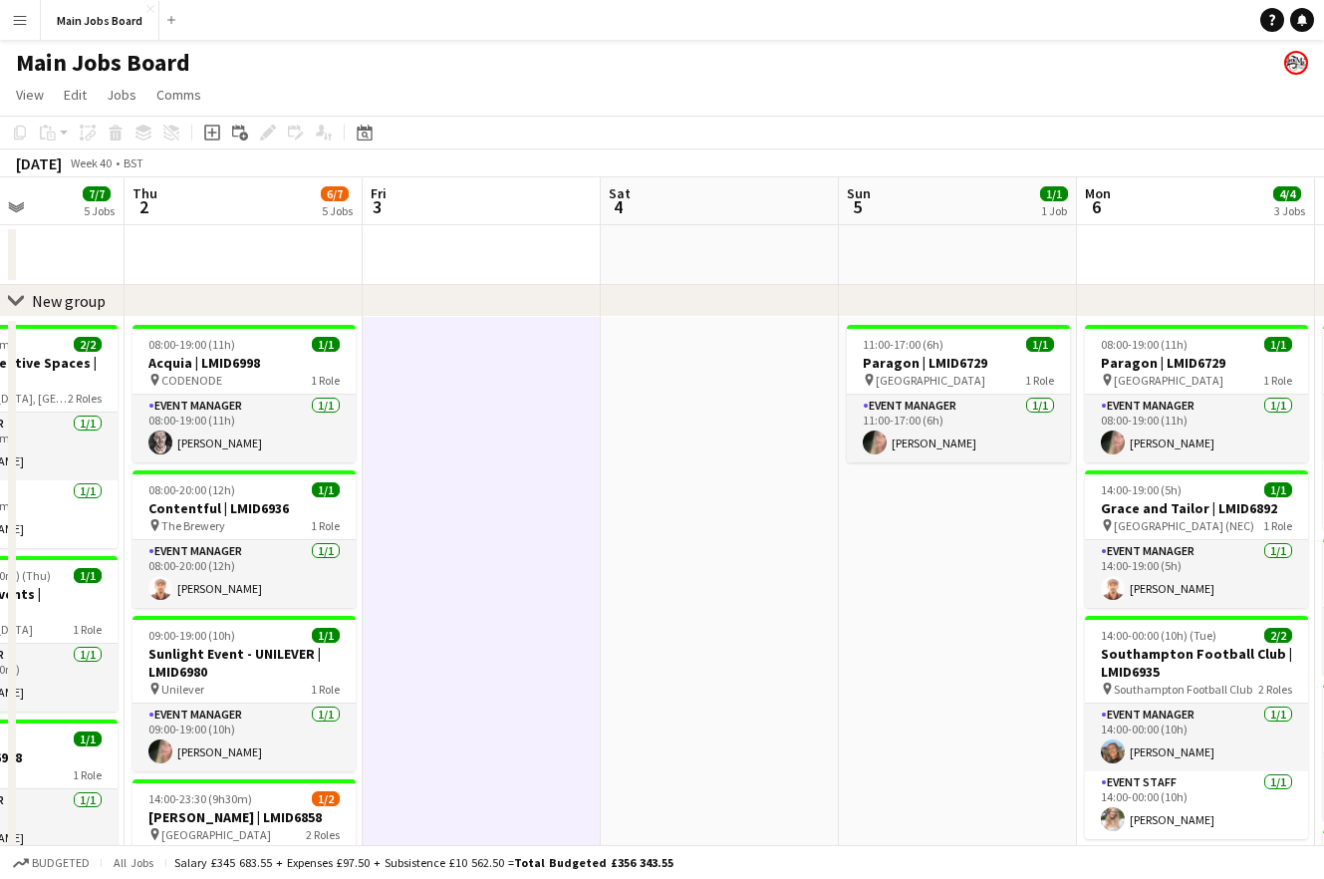
drag, startPoint x: 796, startPoint y: 612, endPoint x: 560, endPoint y: 612, distance: 236.1
click at [561, 612] on app-calendar-viewport "Mon 29 3/3 2 Jobs Tue 30 4/4 2 Jobs Wed 1 7/7 5 Jobs Thu 2 6/7 5 Jobs Fri 3 Sat…" at bounding box center [662, 738] width 1324 height 1122
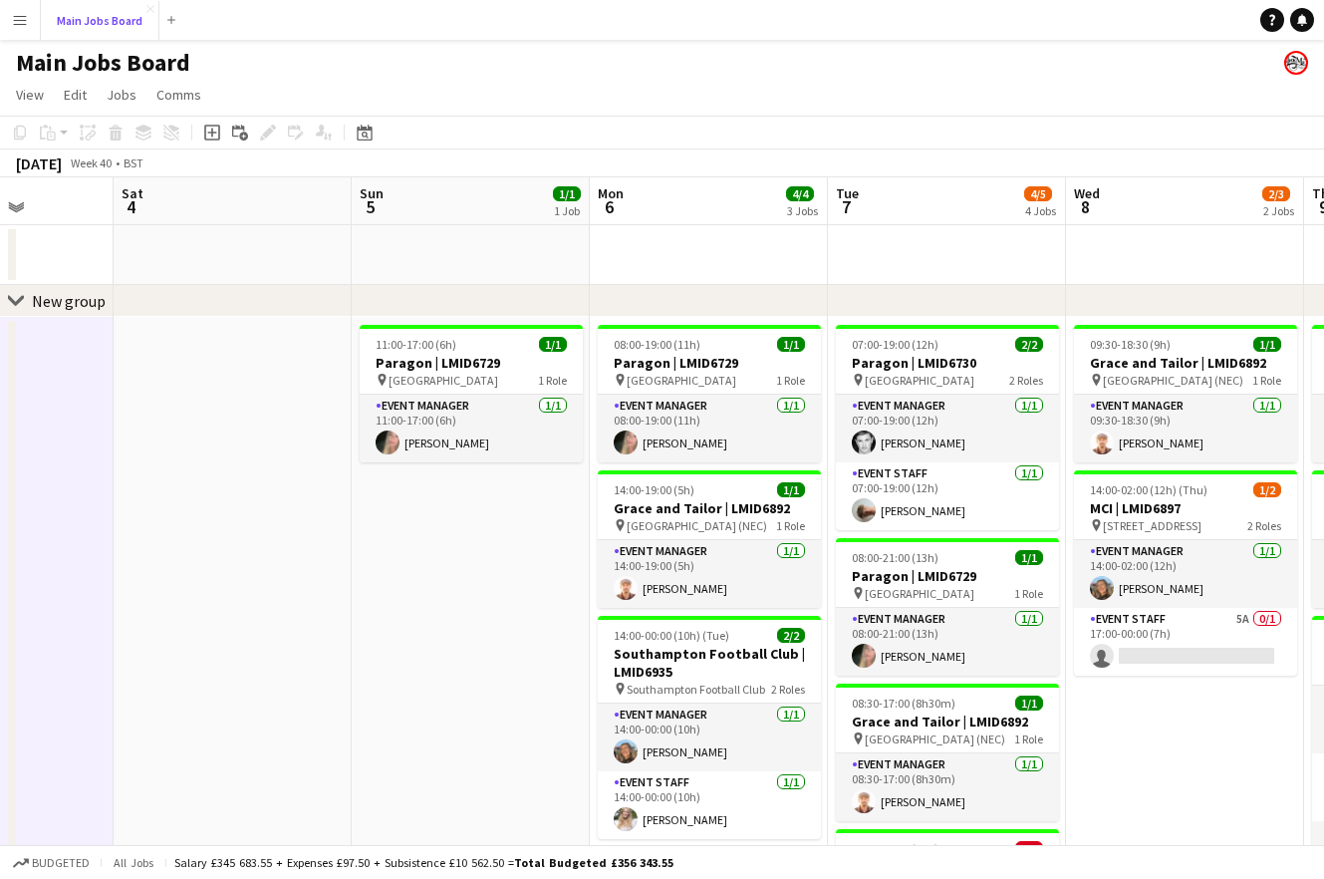
click at [81, 15] on button "Main Jobs Board Close" at bounding box center [100, 20] width 119 height 39
click at [28, 21] on button "Menu" at bounding box center [20, 20] width 40 height 40
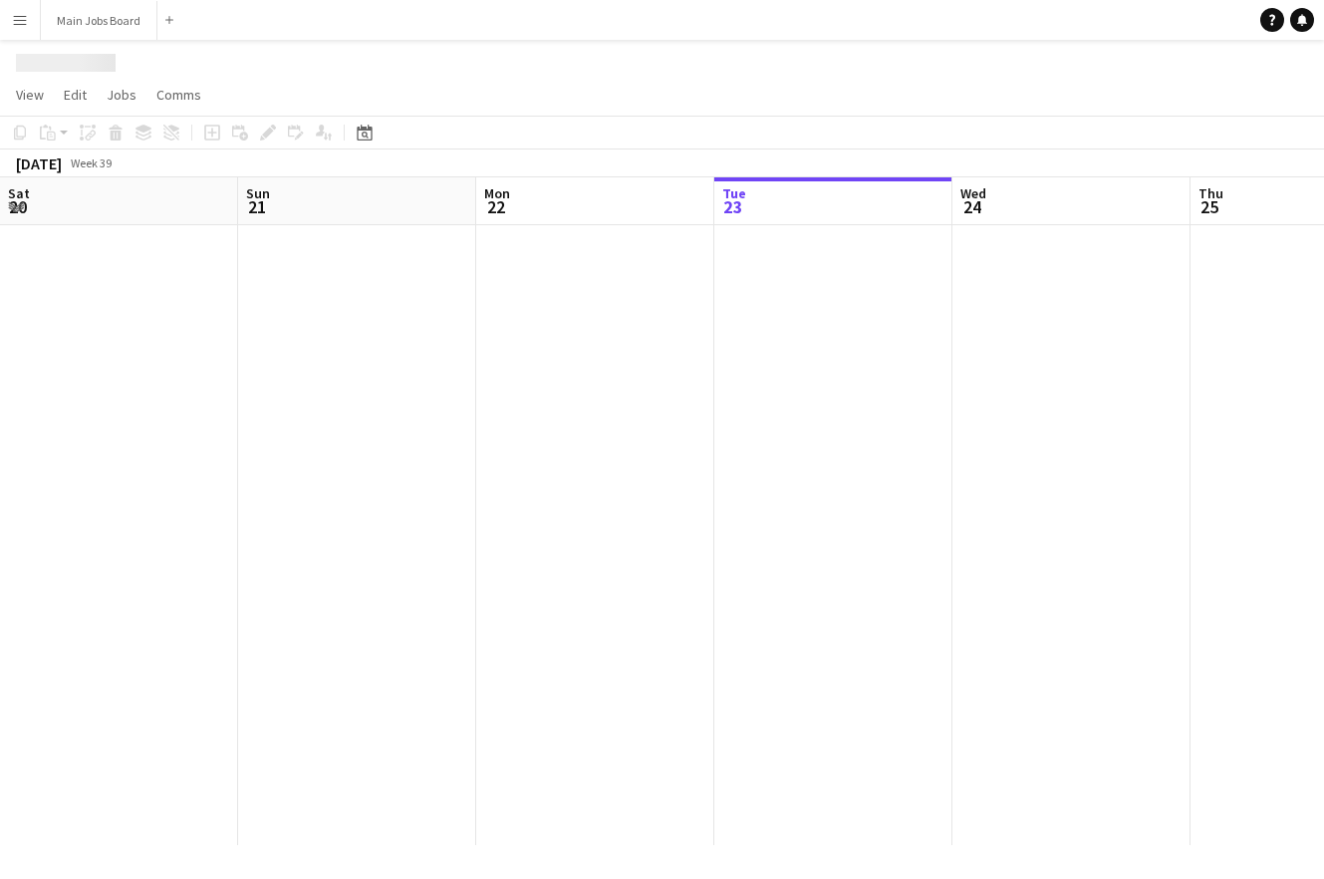
scroll to position [0, 476]
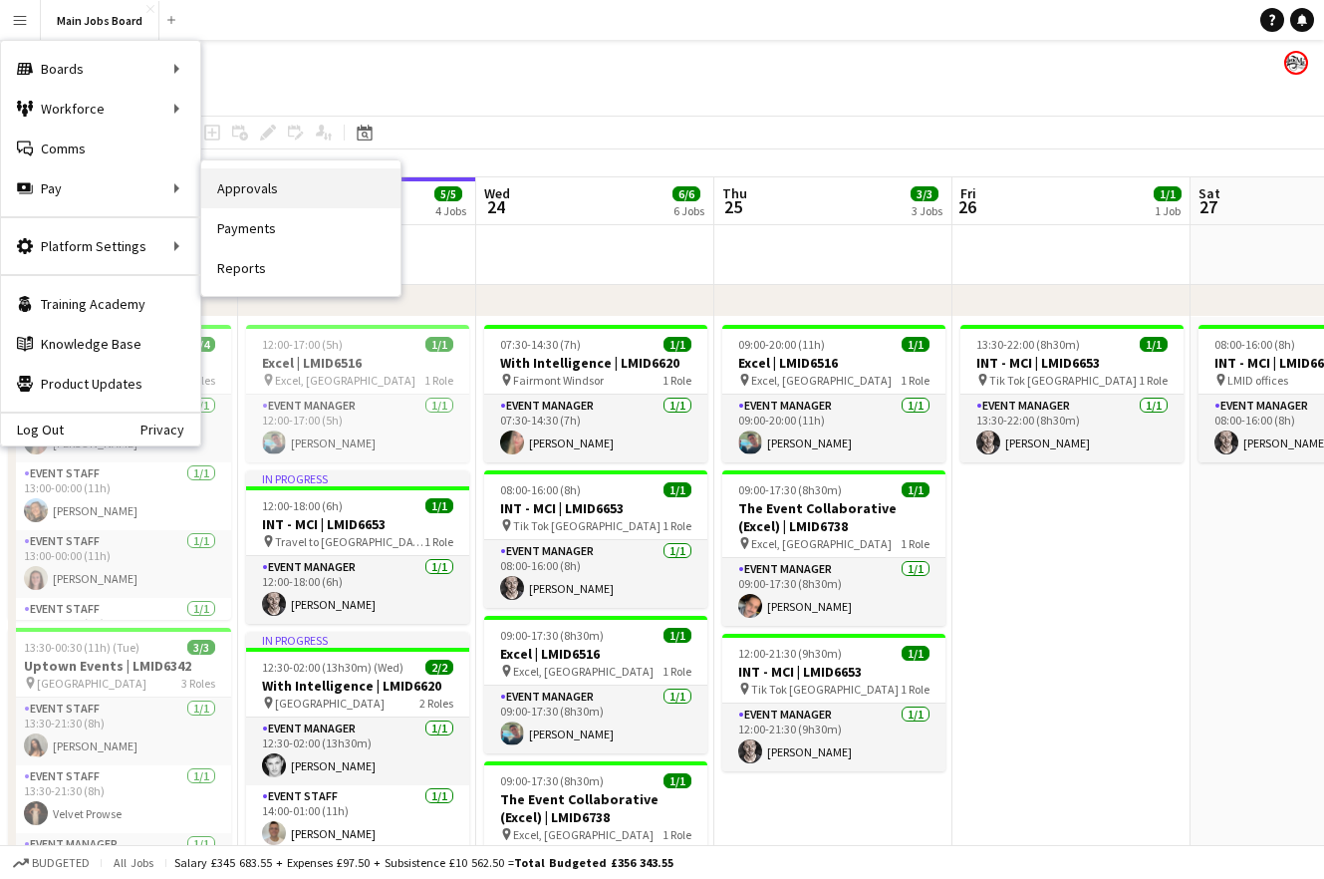
click at [271, 183] on link "Approvals" at bounding box center [300, 188] width 199 height 40
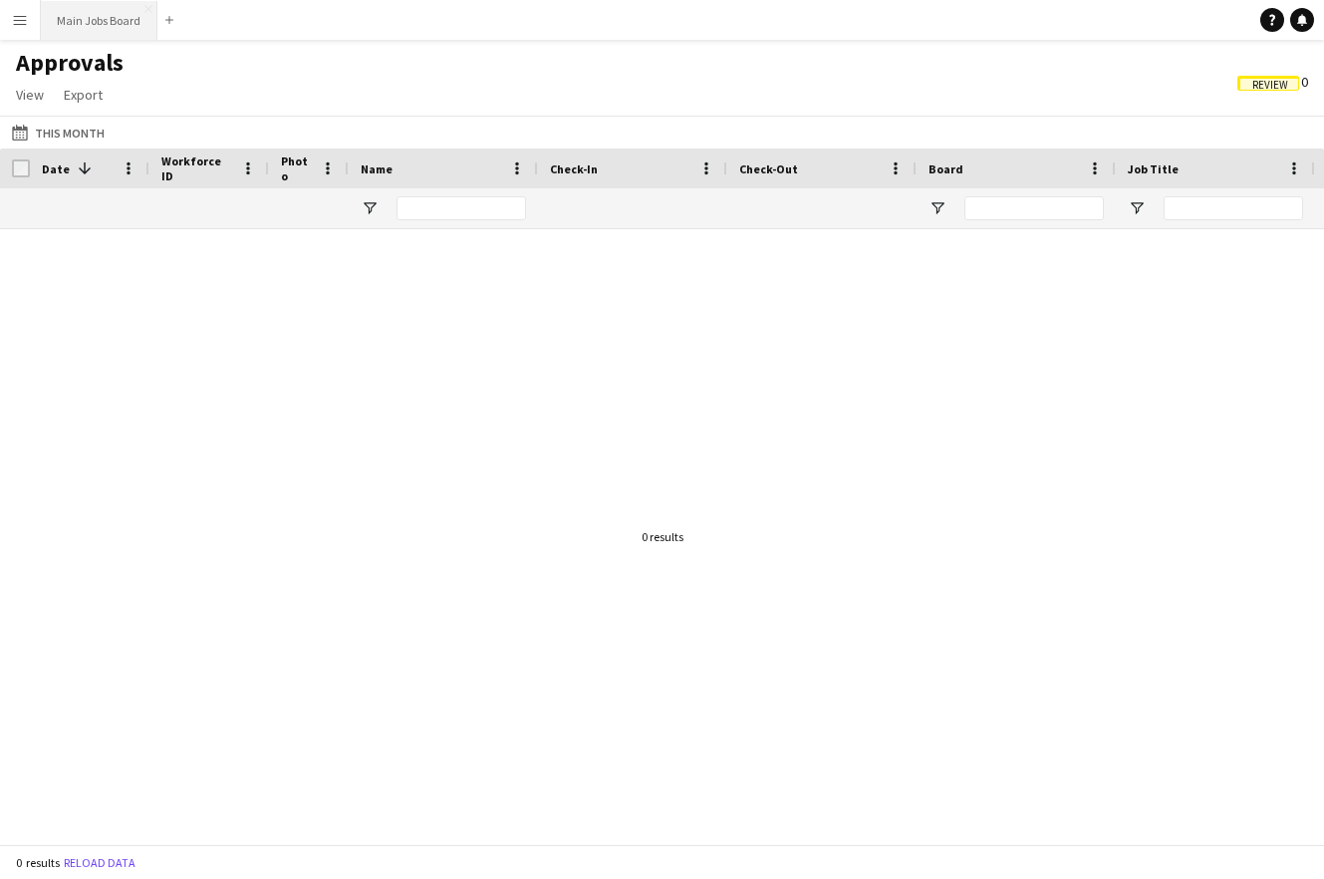
click at [96, 24] on button "Main Jobs Board Close" at bounding box center [99, 20] width 117 height 39
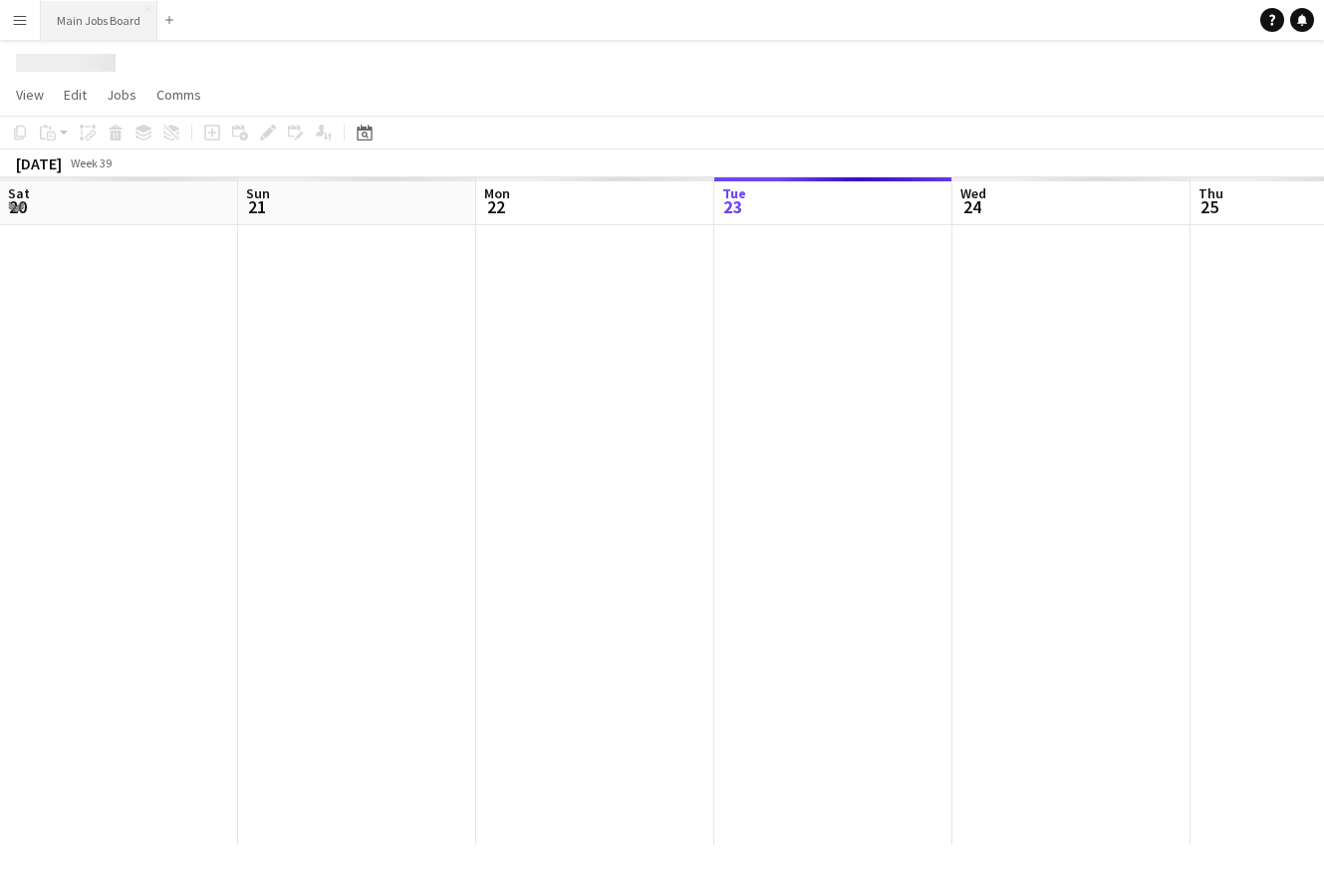
scroll to position [0, 476]
